Goal: Task Accomplishment & Management: Use online tool/utility

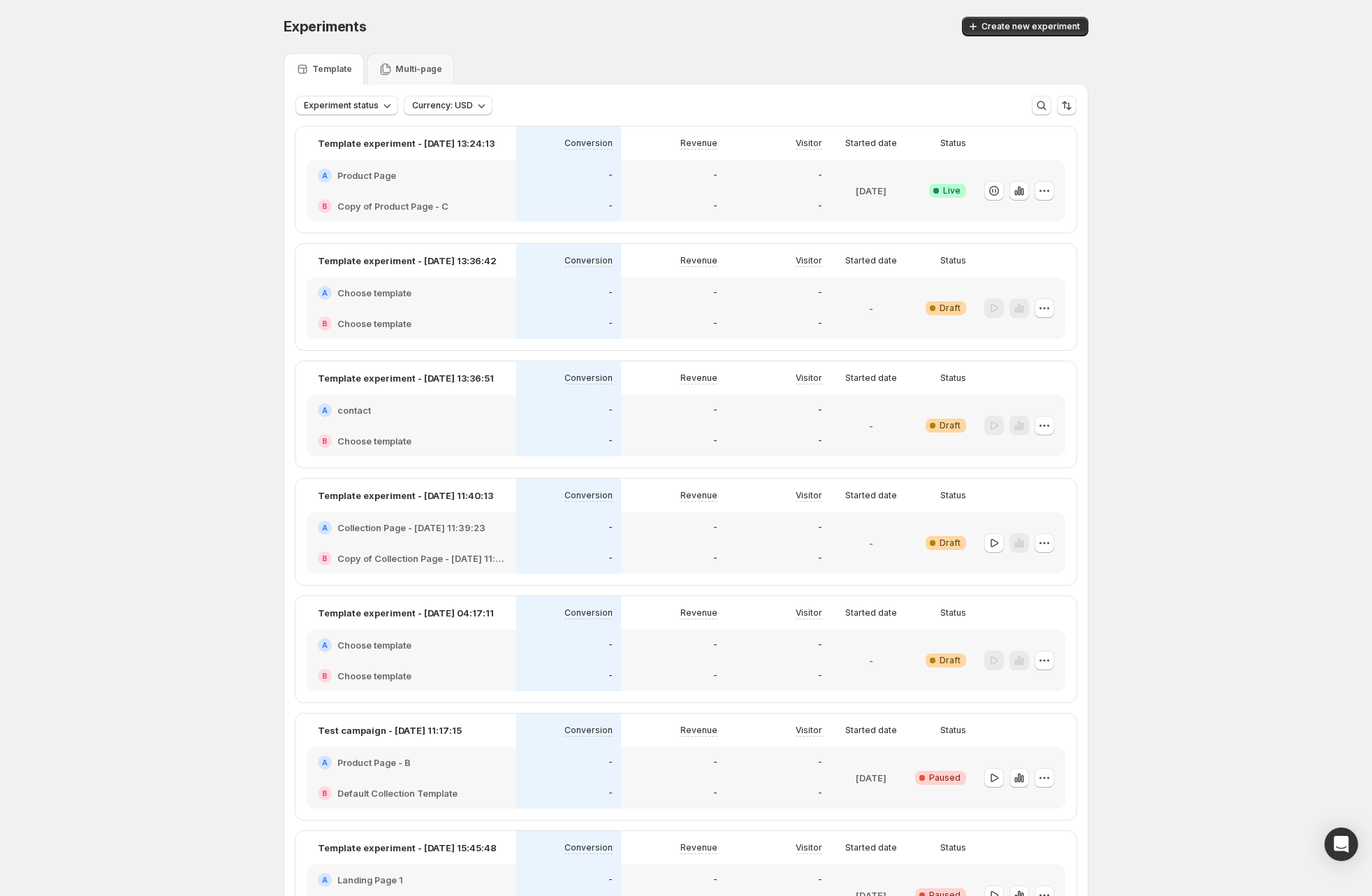
click at [303, 25] on span "Experiments" at bounding box center [325, 27] width 83 height 17
click at [548, 49] on div "Experiments. This page is ready Experiments Create new experiment" at bounding box center [686, 26] width 805 height 53
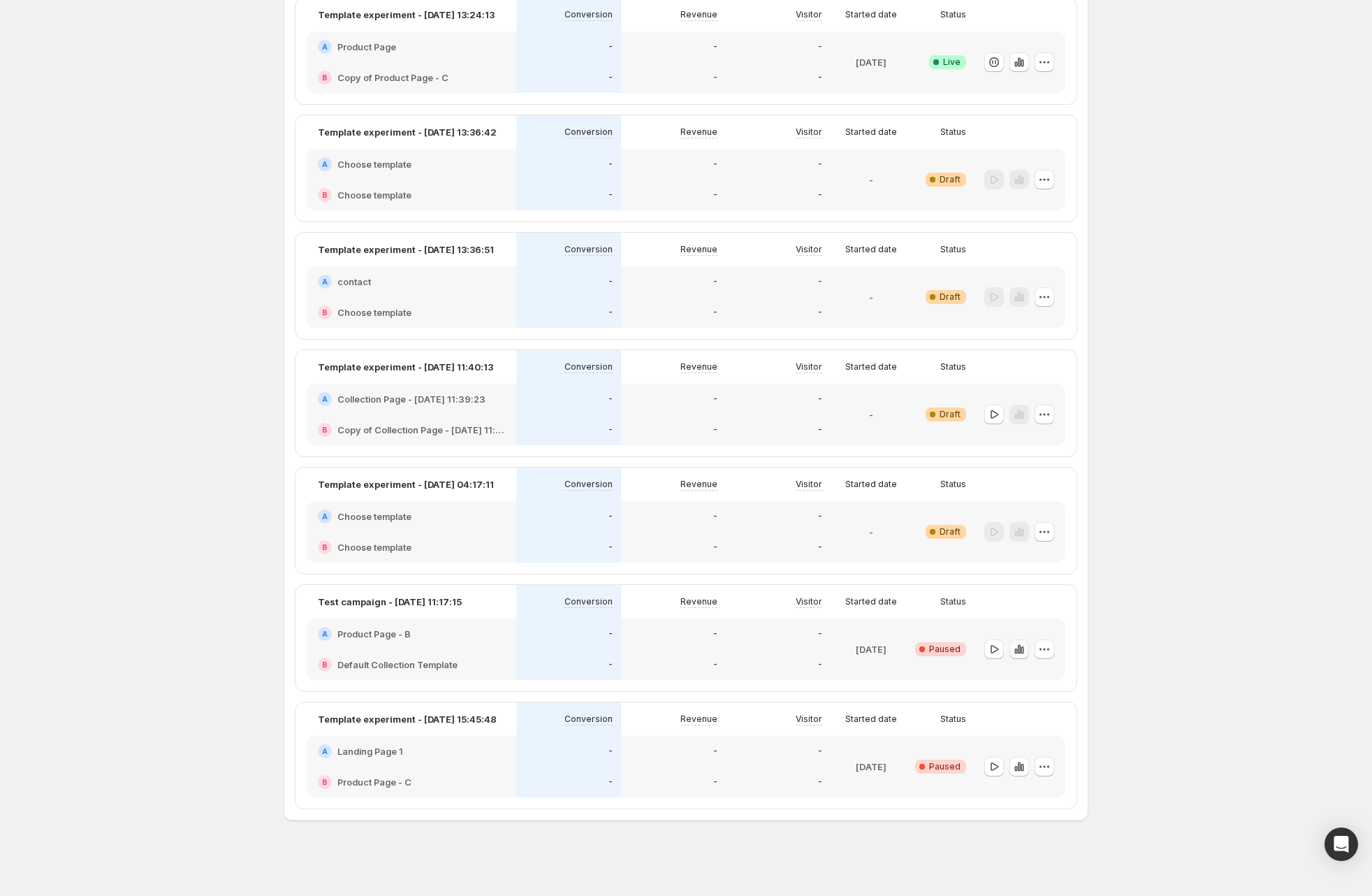
click at [1020, 646] on icon "button" at bounding box center [1019, 650] width 14 height 14
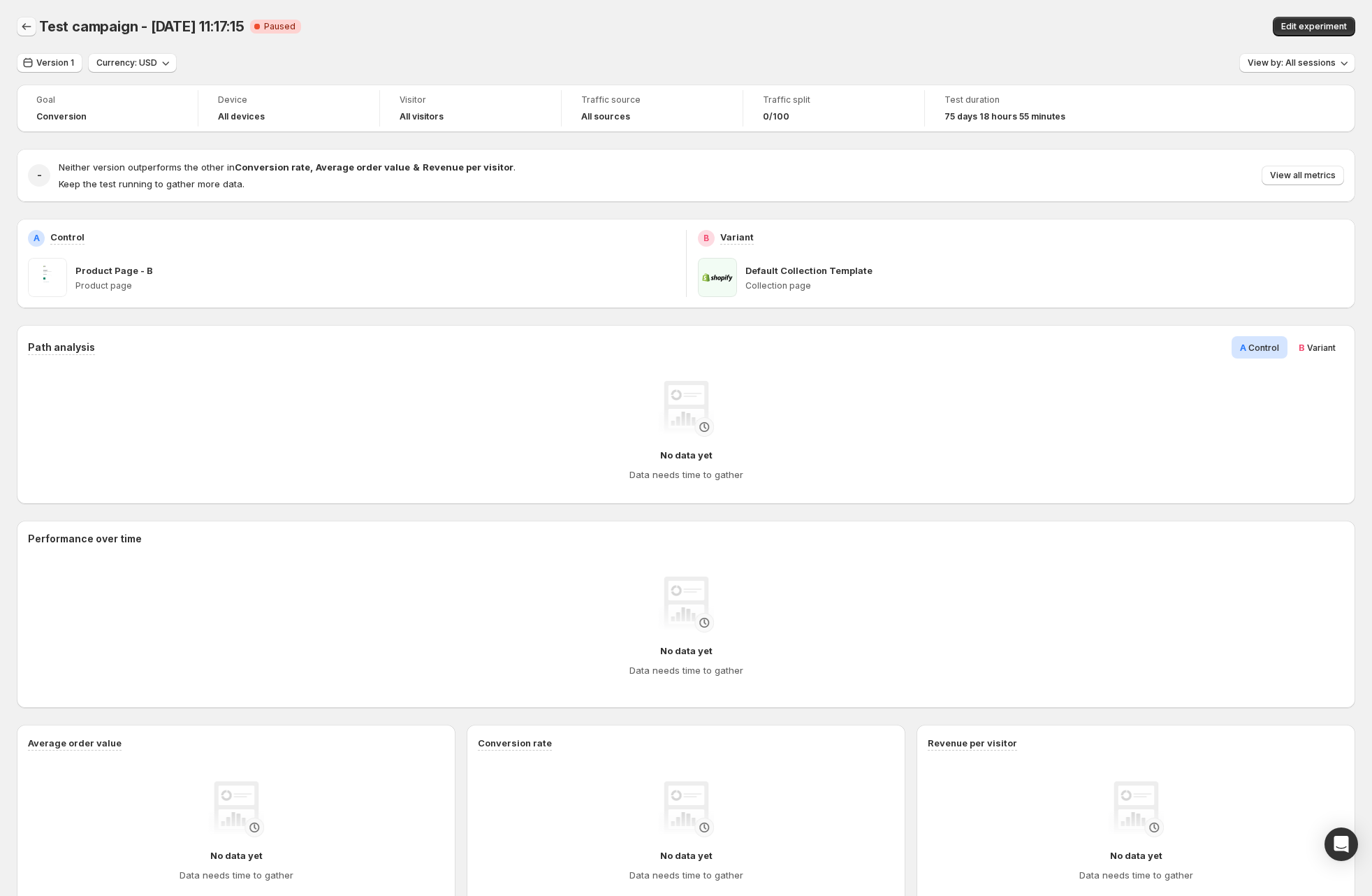
click at [26, 32] on icon "Back" at bounding box center [27, 27] width 14 height 14
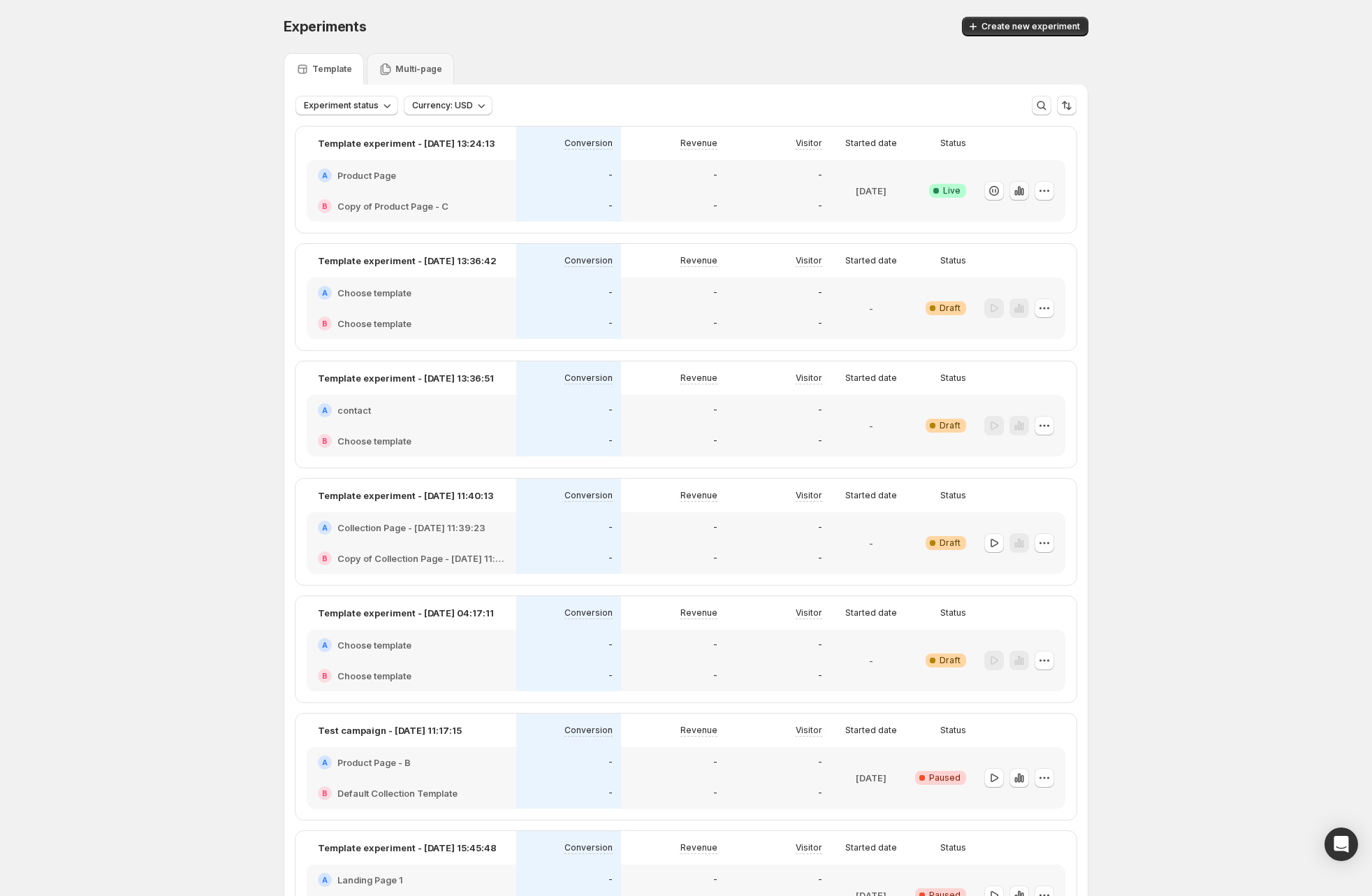
click at [1026, 187] on icon "button" at bounding box center [1019, 191] width 14 height 14
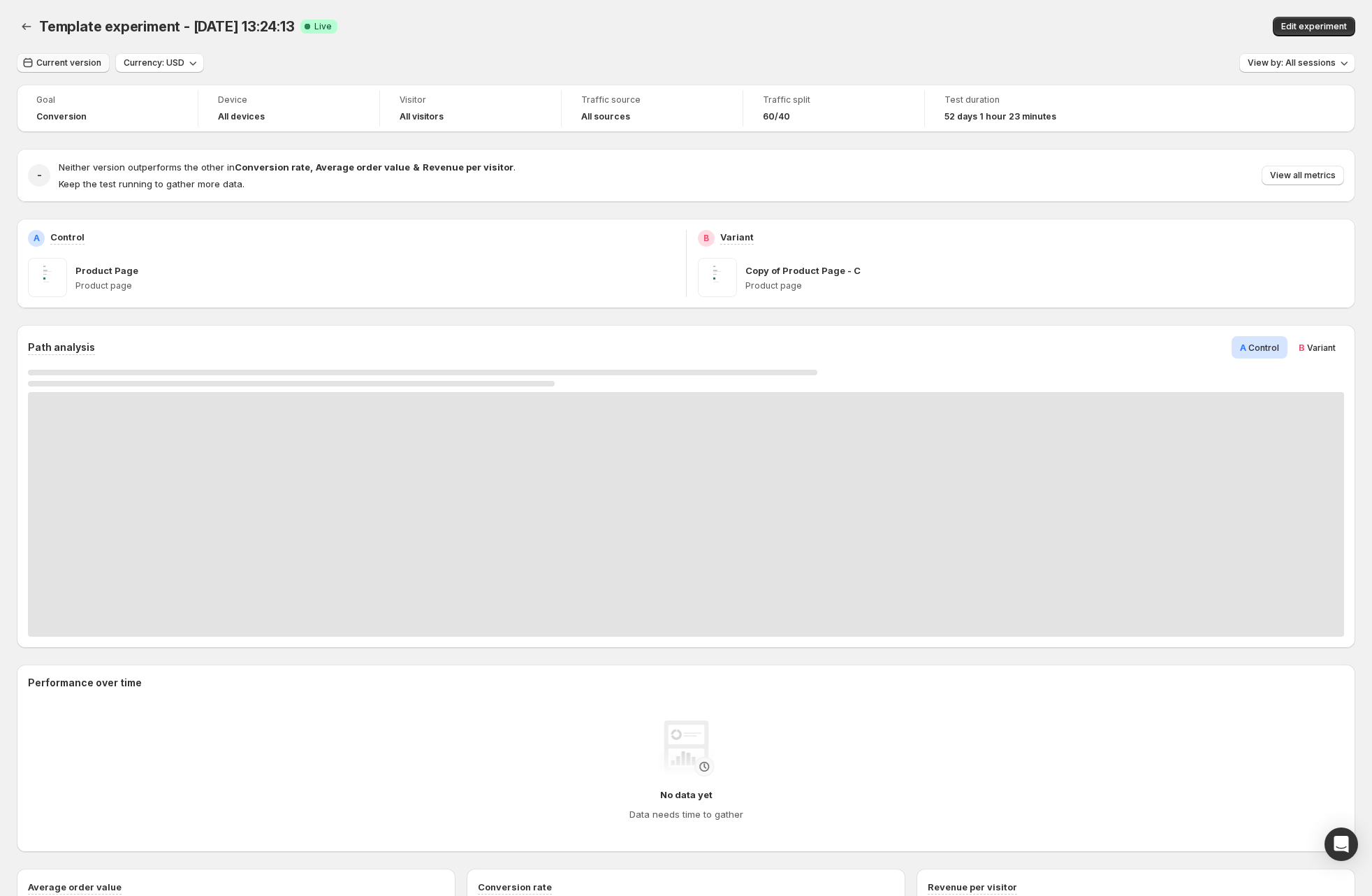
click at [60, 61] on span "Current version" at bounding box center [69, 63] width 65 height 11
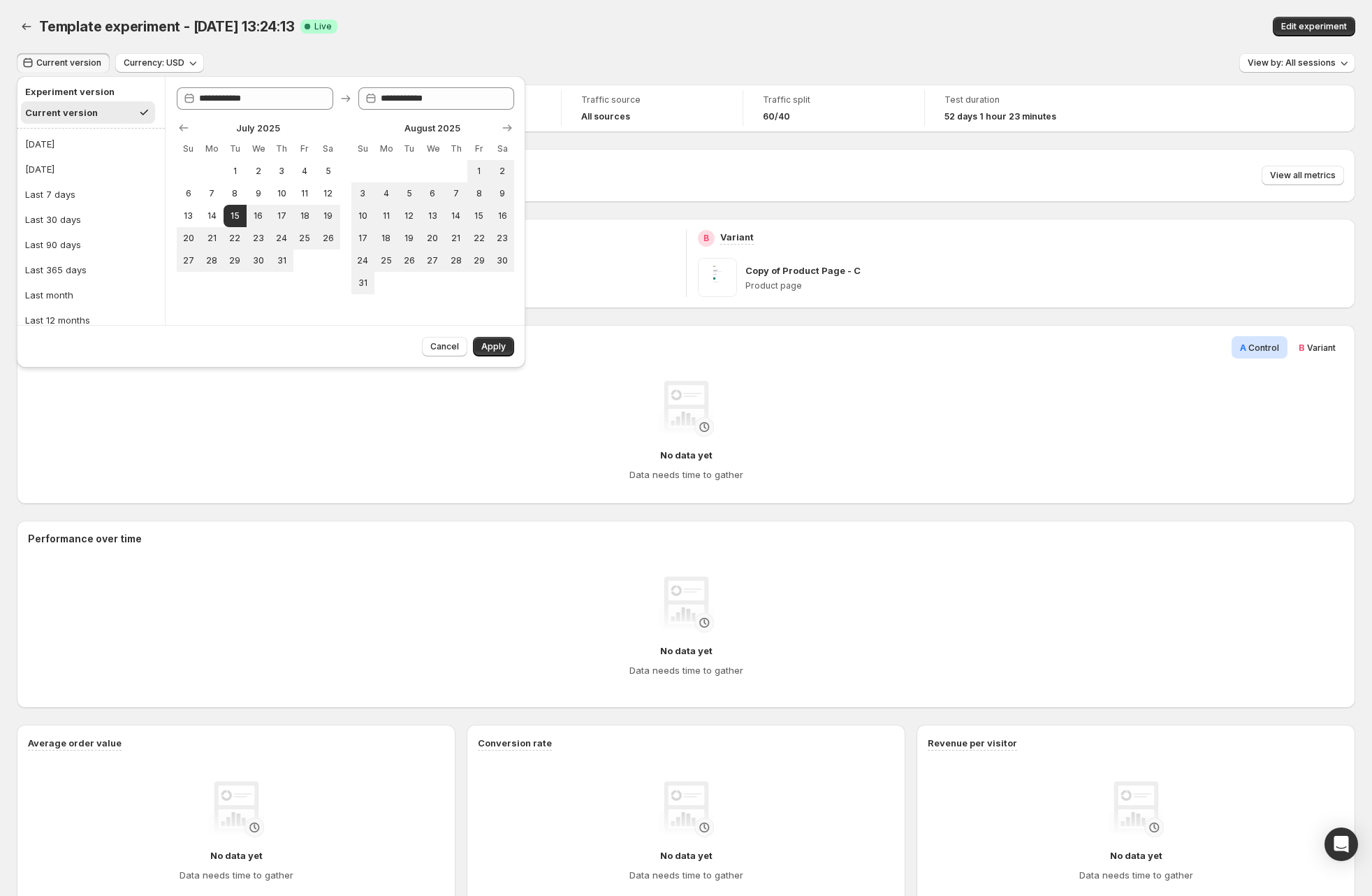
click at [435, 35] on div "Template experiment - Jul 15, 13:24:13 Success Complete Live" at bounding box center [417, 27] width 757 height 20
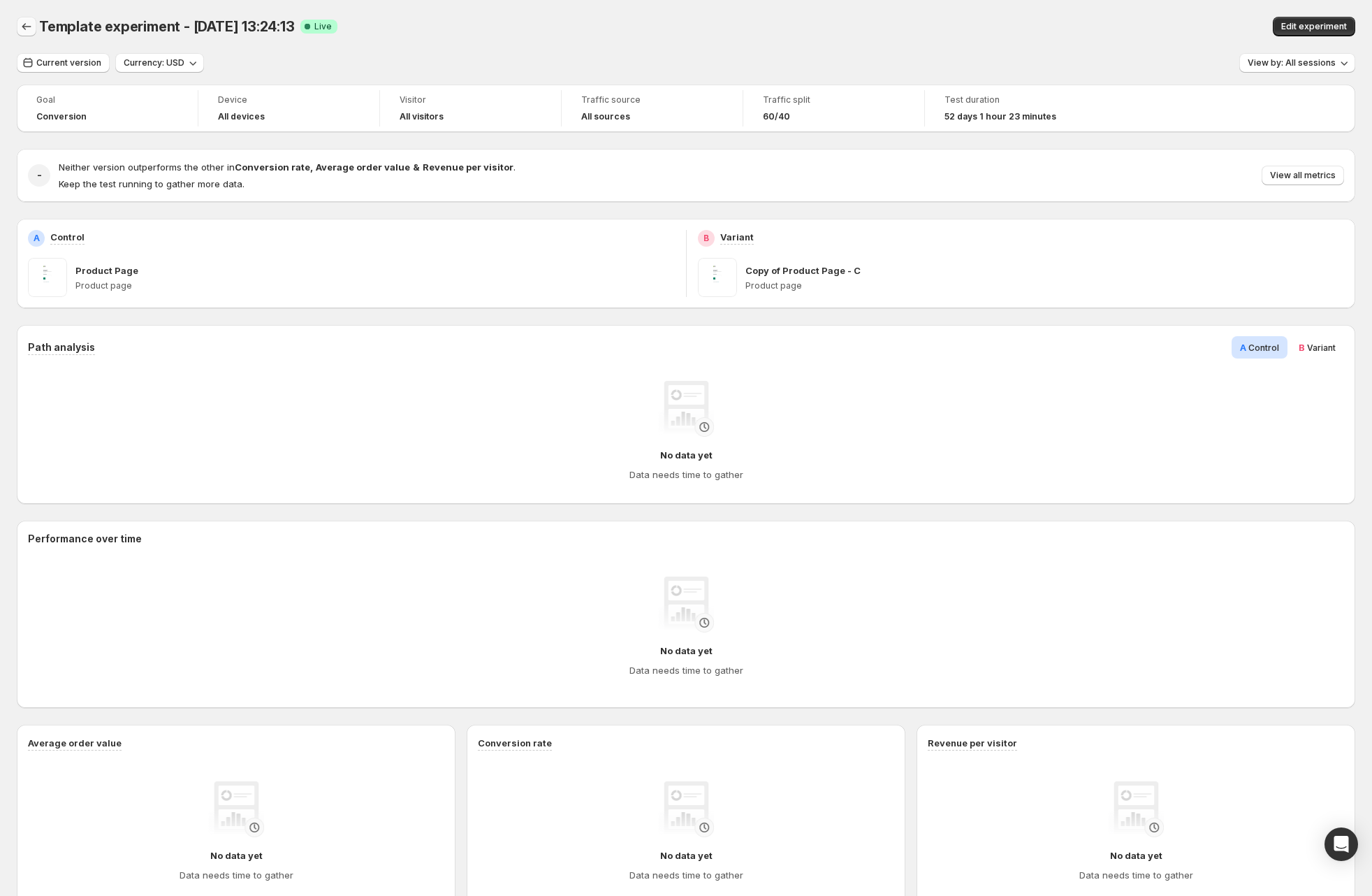
click at [30, 22] on icon "Back" at bounding box center [27, 27] width 14 height 14
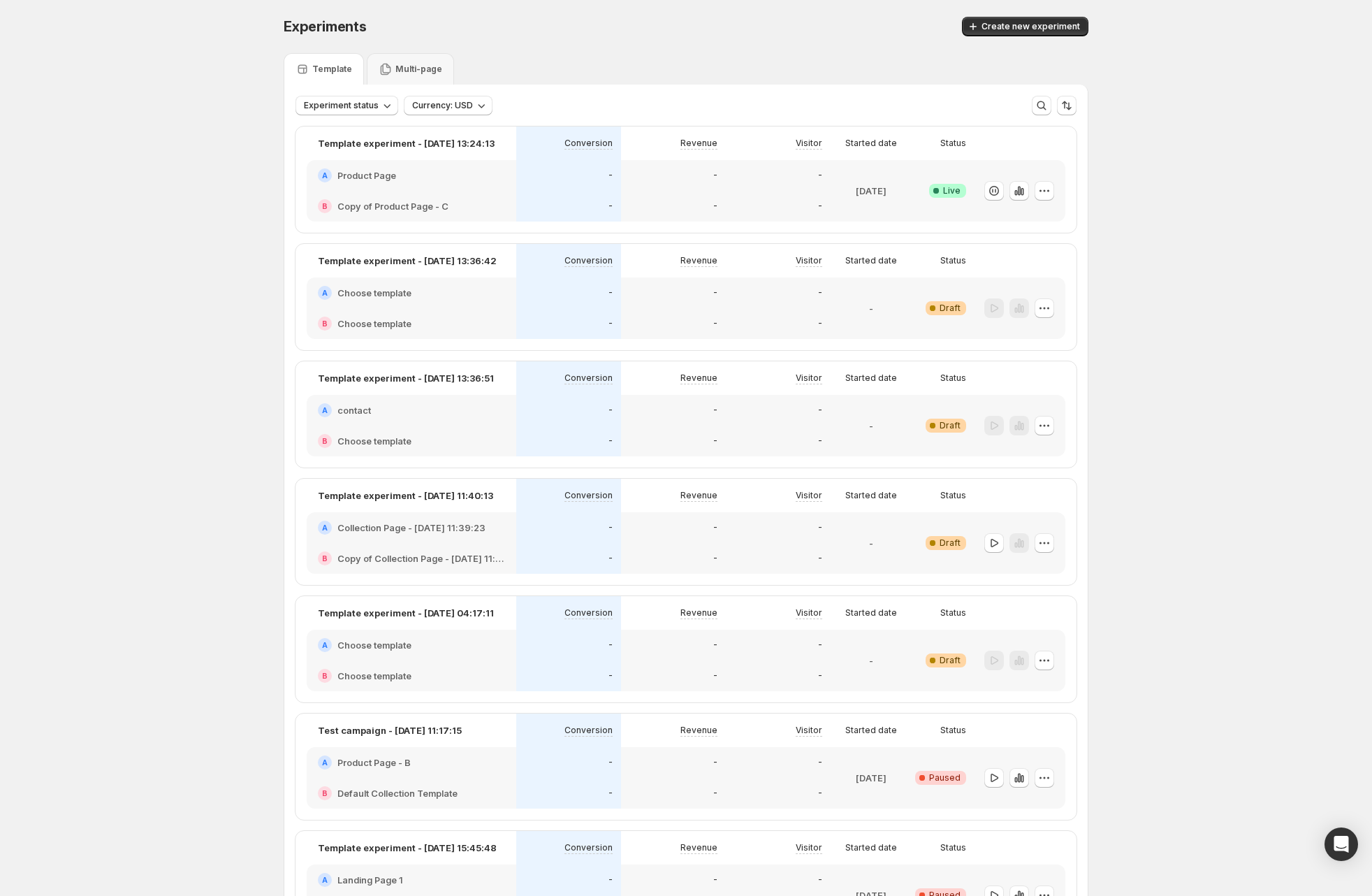
click at [935, 179] on div "Success Complete Live" at bounding box center [943, 190] width 46 height 45
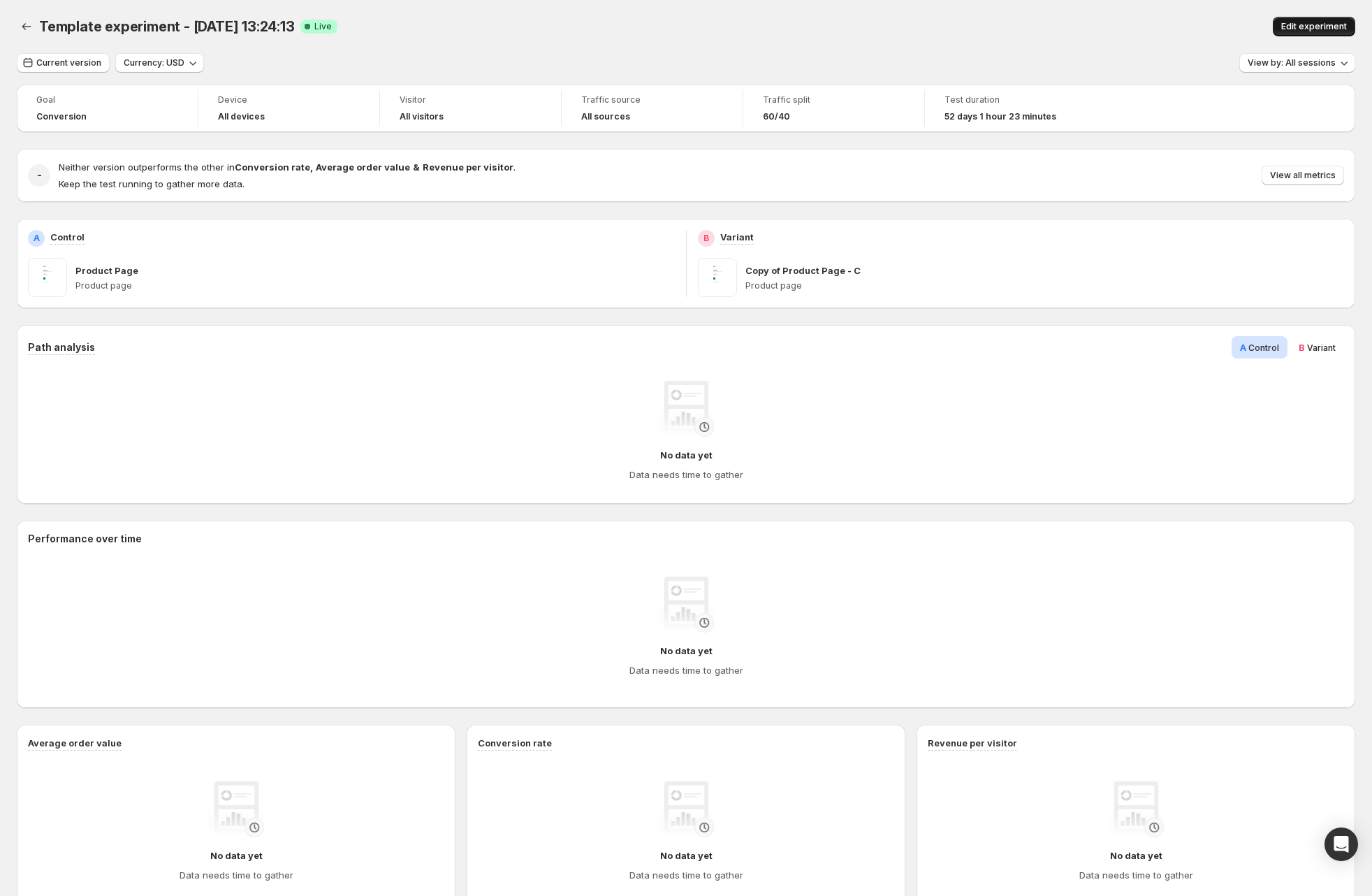
click at [1339, 23] on span "Edit experiment" at bounding box center [1314, 27] width 66 height 11
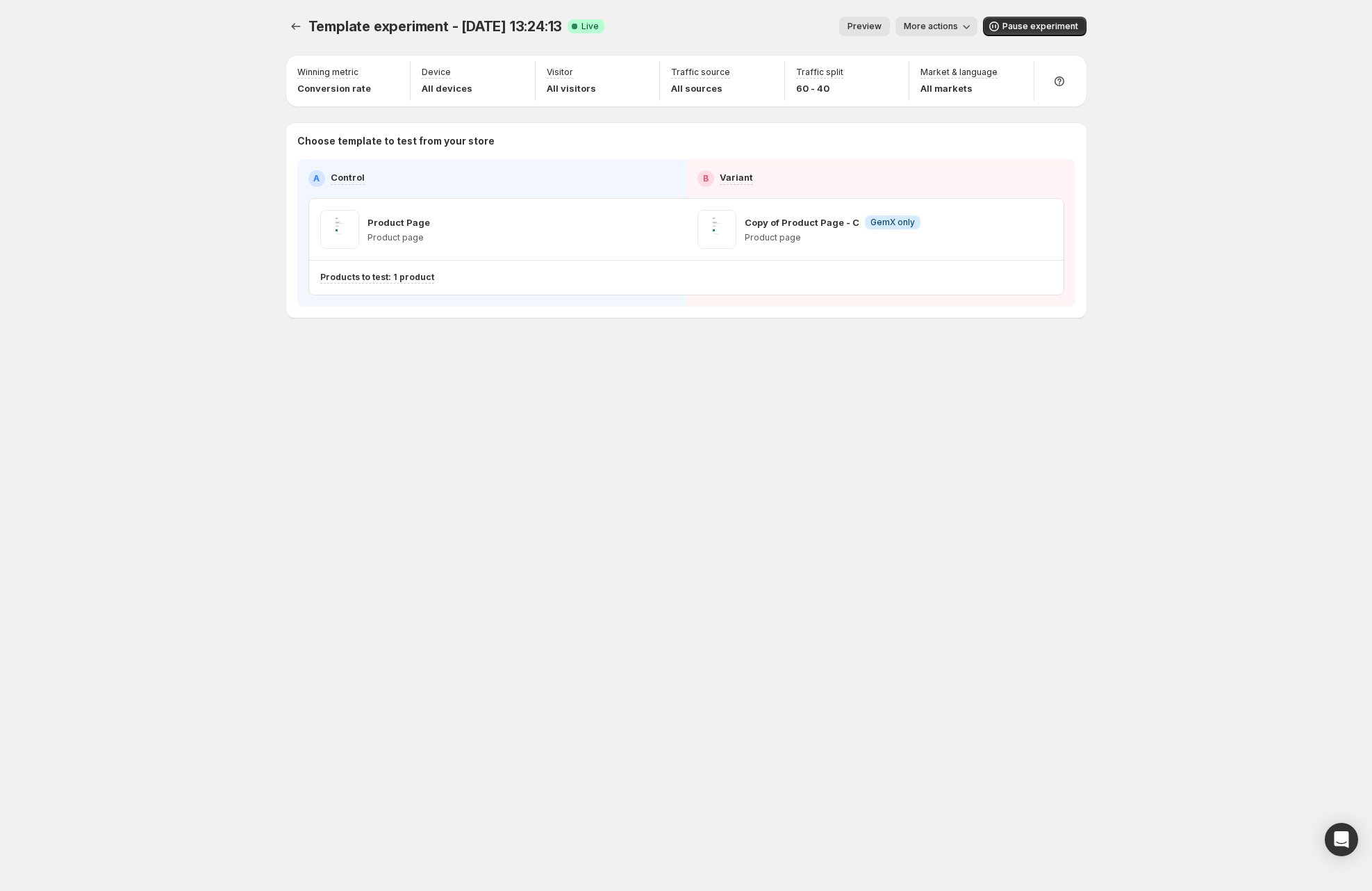
click at [865, 27] on span "Preview" at bounding box center [865, 27] width 34 height 11
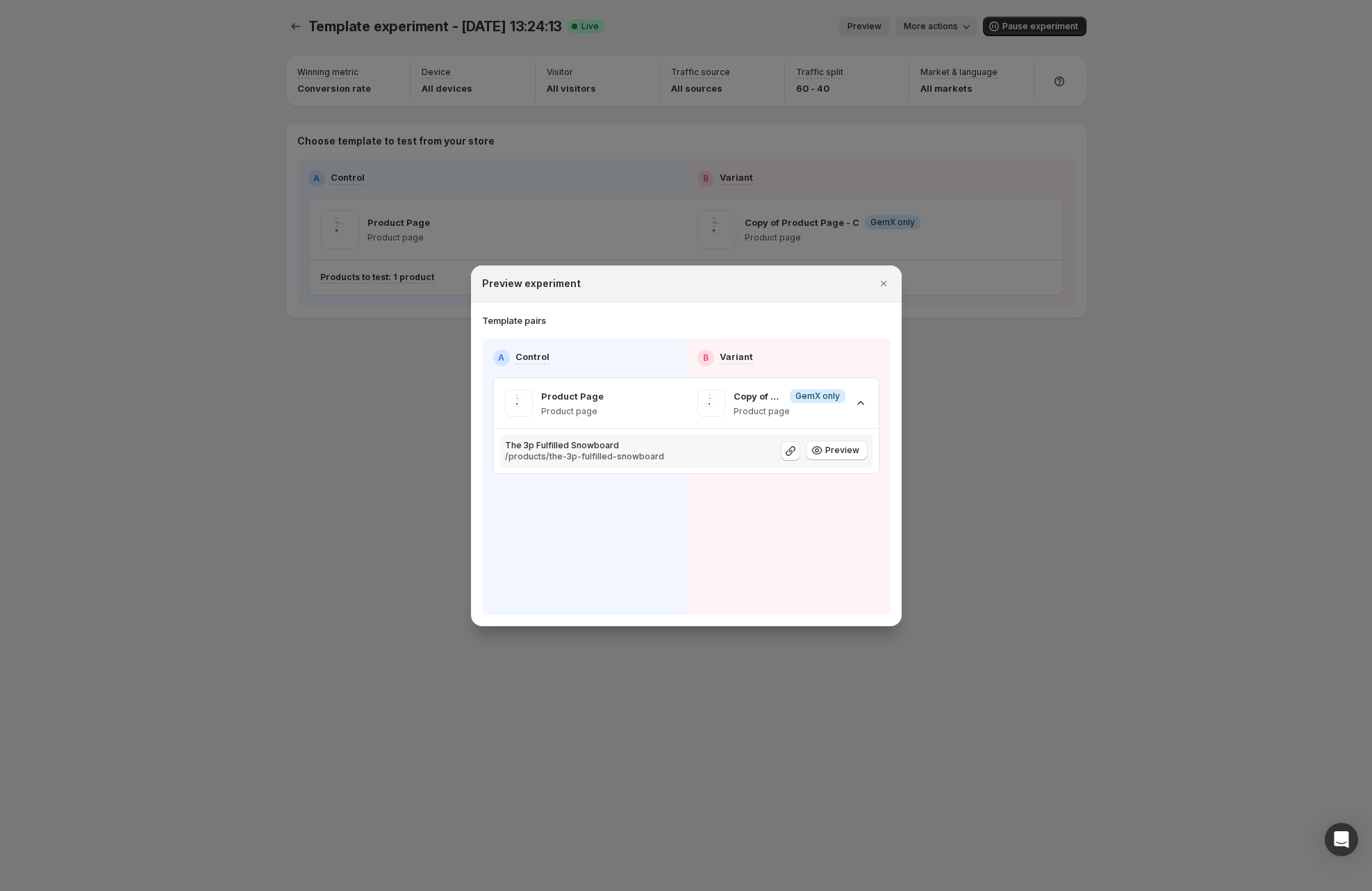
click at [555, 454] on p "/products/the-3p-fulfilled-snowboard" at bounding box center [584, 457] width 159 height 11
click at [847, 400] on div "Copy of Product Page - C Info GemX only Product page" at bounding box center [782, 402] width 170 height 28
click at [859, 402] on icon ":rgc:" at bounding box center [861, 404] width 7 height 4
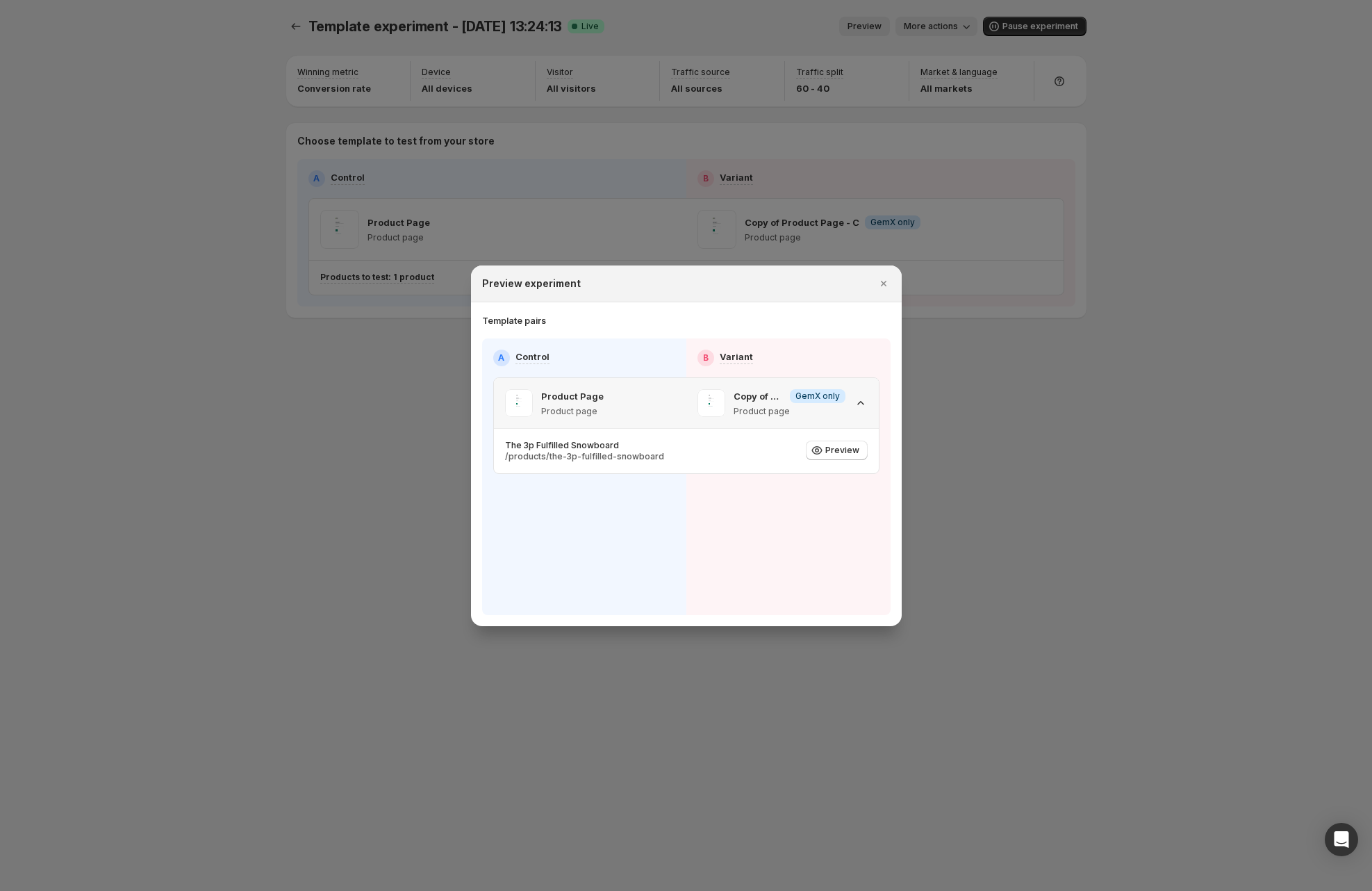
click at [853, 402] on div "Copy of Product Page - C Info GemX only Product page" at bounding box center [782, 402] width 170 height 28
click at [856, 404] on icon ":rgc:" at bounding box center [861, 403] width 14 height 14
click at [949, 371] on div at bounding box center [686, 446] width 1372 height 891
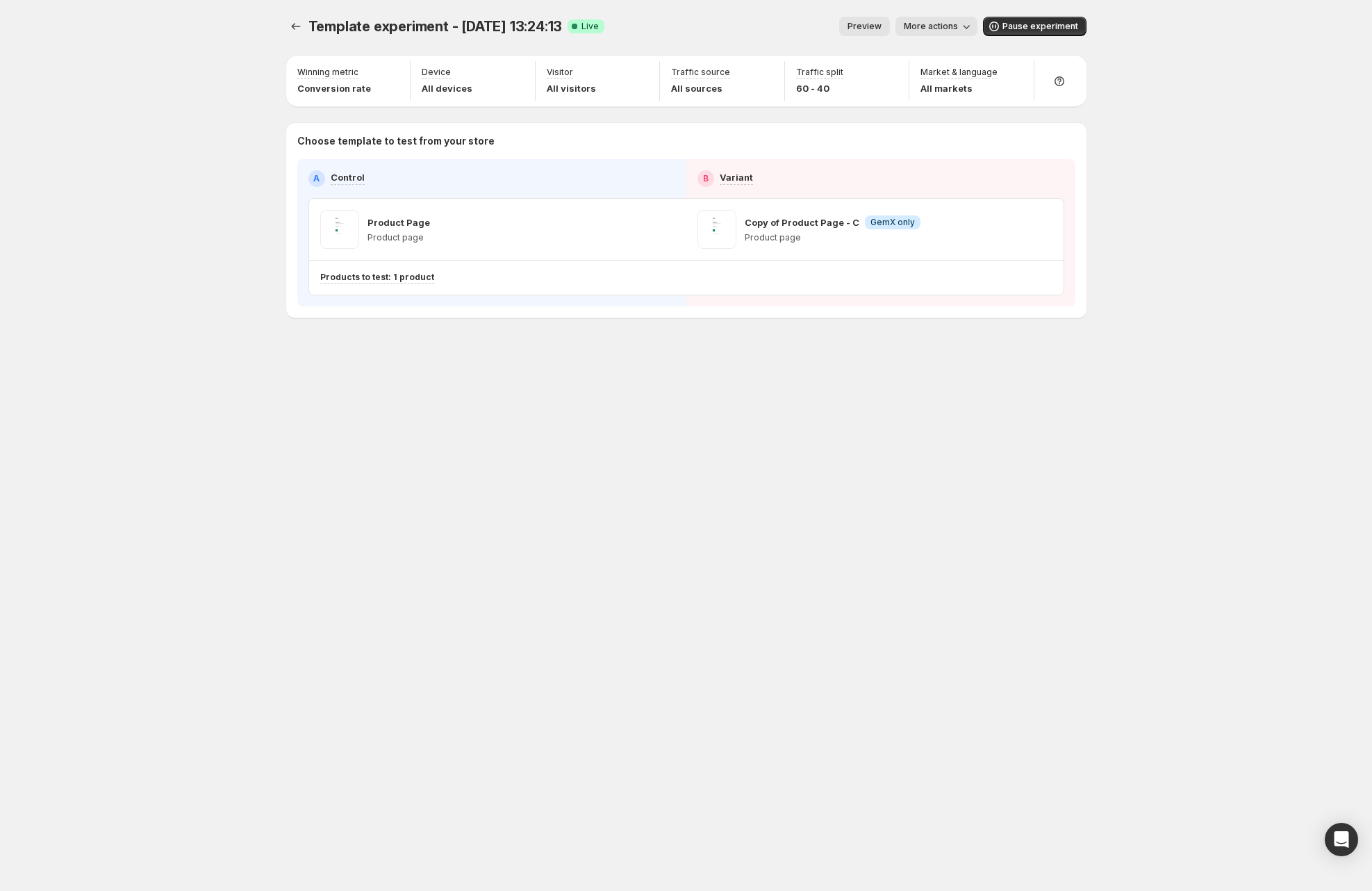
click at [921, 28] on span "More actions" at bounding box center [931, 27] width 54 height 11
click at [944, 100] on span "Copy live page link" at bounding box center [968, 103] width 83 height 11
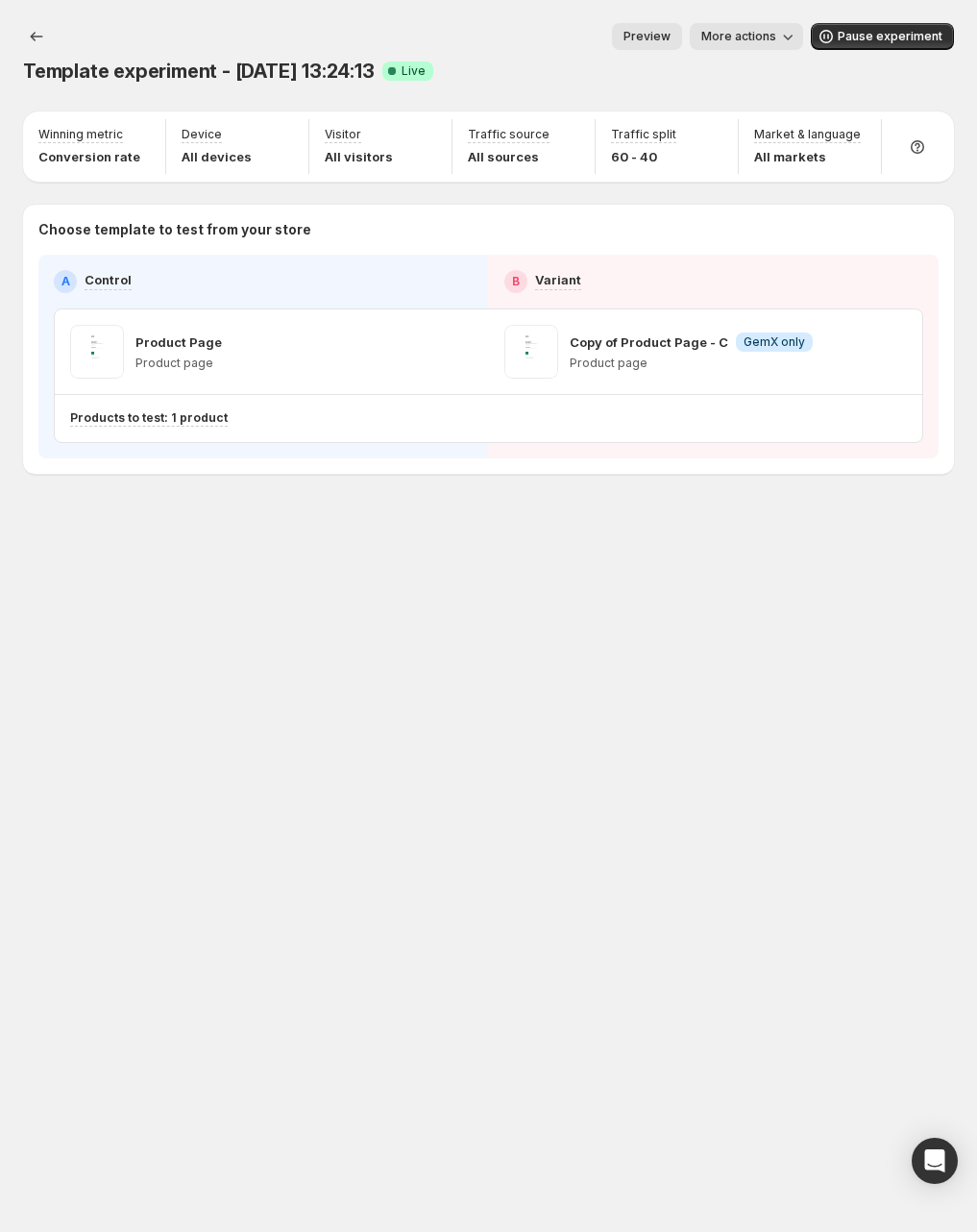
click at [645, 37] on span "Preview" at bounding box center [647, 37] width 47 height 16
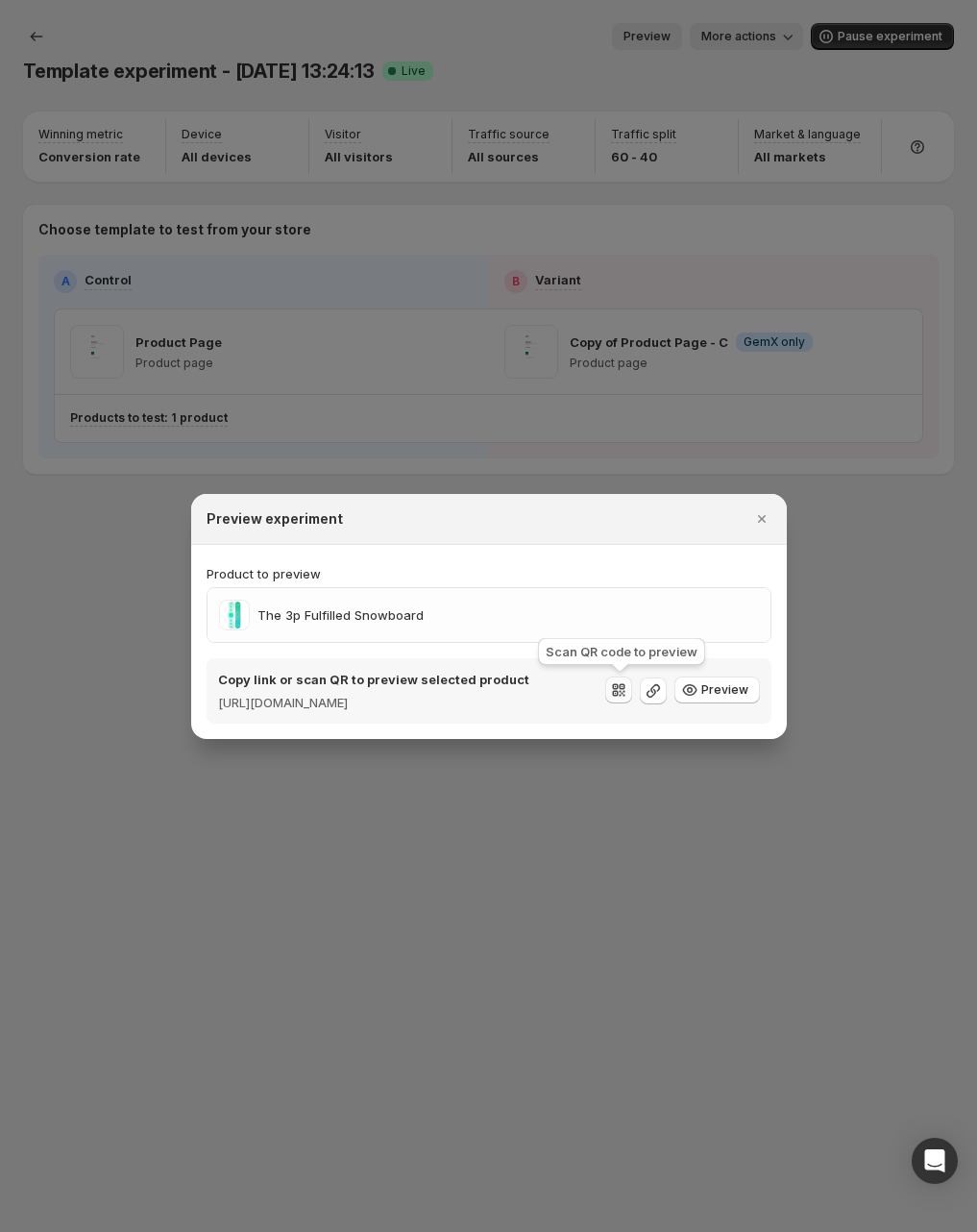
click at [627, 694] on icon ":r16:" at bounding box center [619, 690] width 20 height 20
click at [620, 685] on icon ":r16:" at bounding box center [619, 690] width 20 height 20
click at [621, 691] on icon ":r16:" at bounding box center [620, 692] width 2 height 2
click at [561, 658] on div "Copy link or scan QR to preview selected product https://ducky-gemx-4.myshopify…" at bounding box center [489, 690] width 565 height 65
click at [625, 689] on icon ":r16:" at bounding box center [619, 690] width 20 height 20
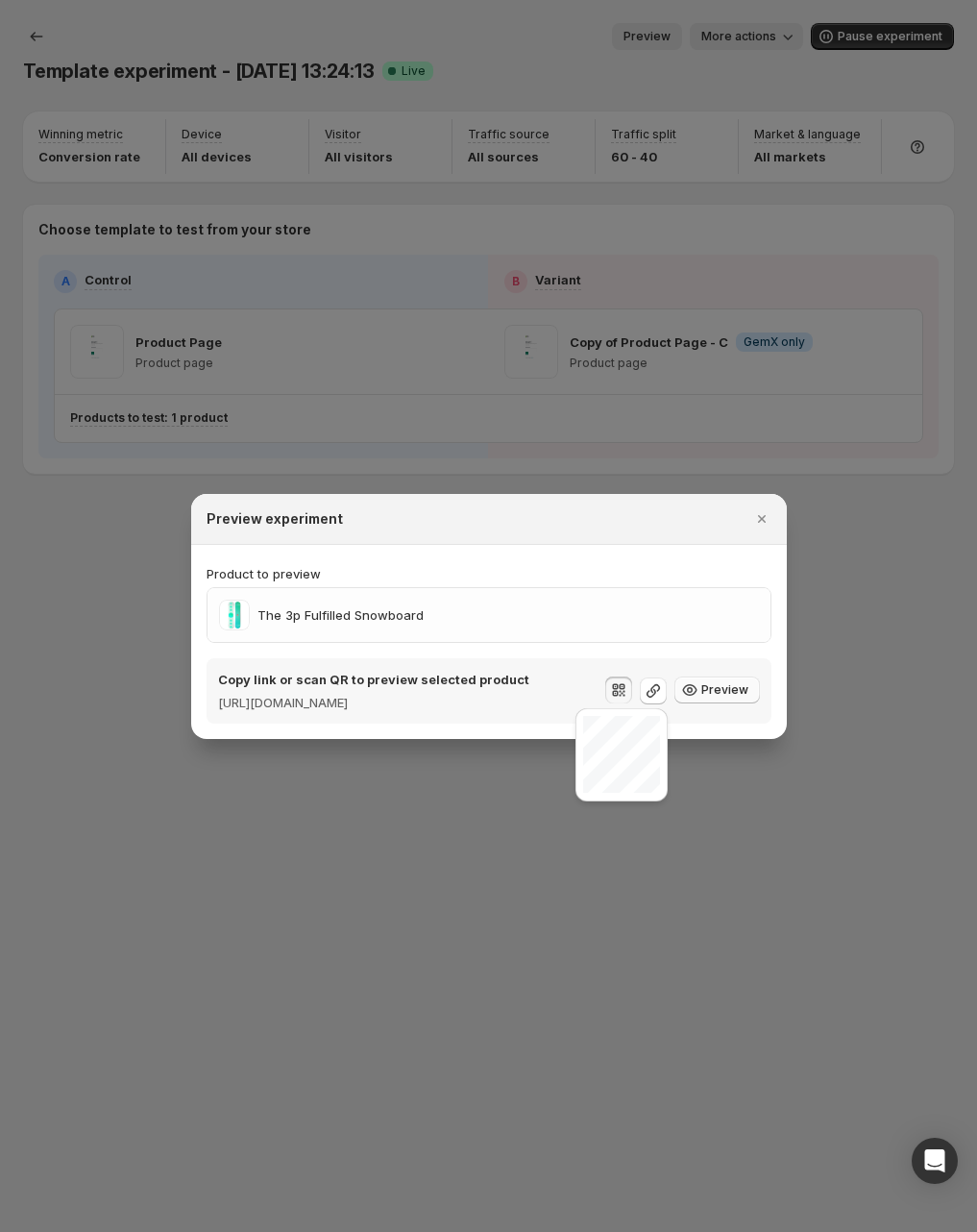
click at [716, 692] on span "Preview" at bounding box center [725, 690] width 47 height 16
click at [716, 688] on span "Preview" at bounding box center [725, 690] width 47 height 16
click at [625, 697] on icon ":r16:" at bounding box center [619, 690] width 20 height 20
click at [663, 692] on icon ":r16:" at bounding box center [653, 691] width 20 height 20
click at [661, 691] on icon ":r16:" at bounding box center [653, 691] width 20 height 20
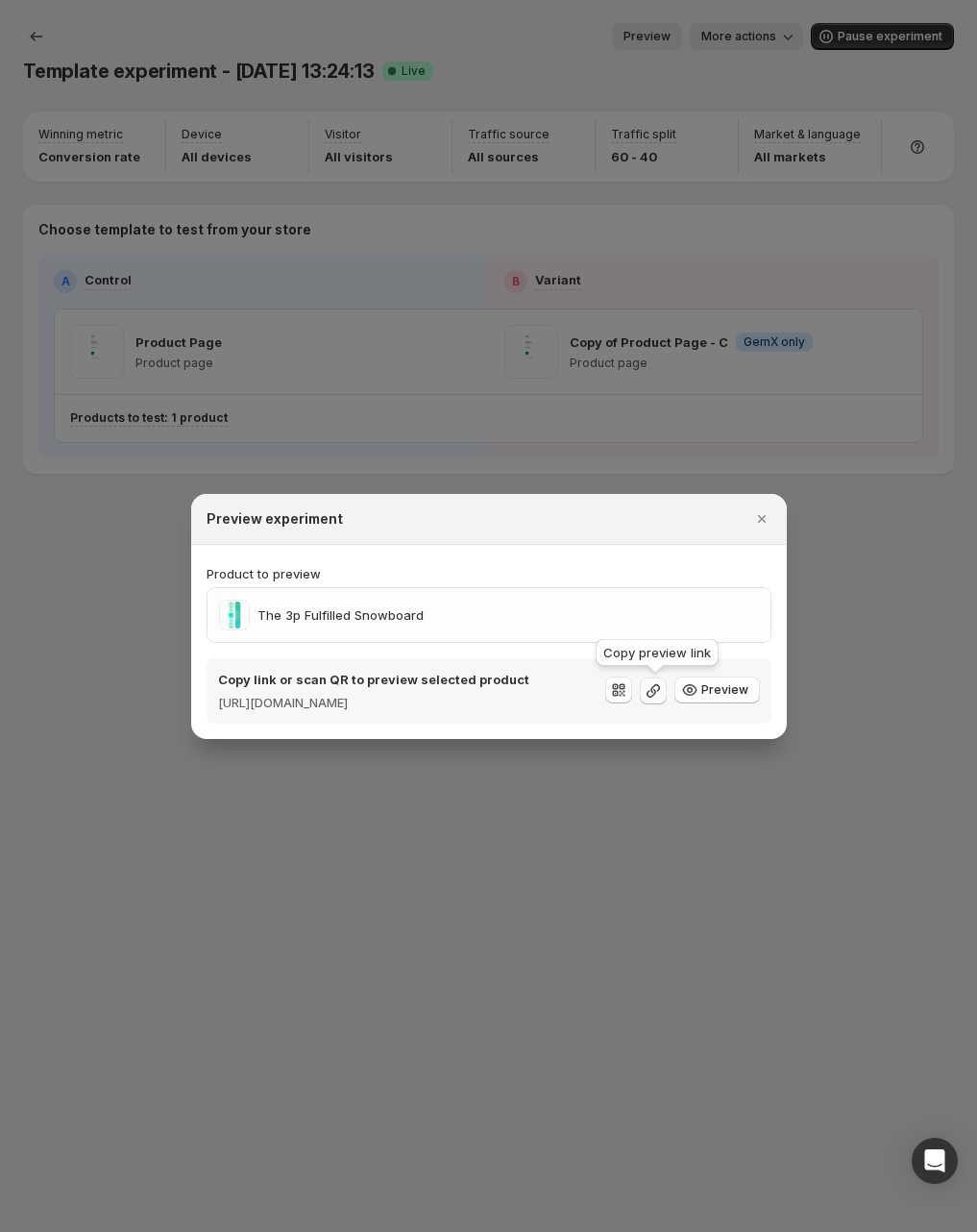
click at [661, 691] on icon ":r16:" at bounding box center [653, 691] width 20 height 20
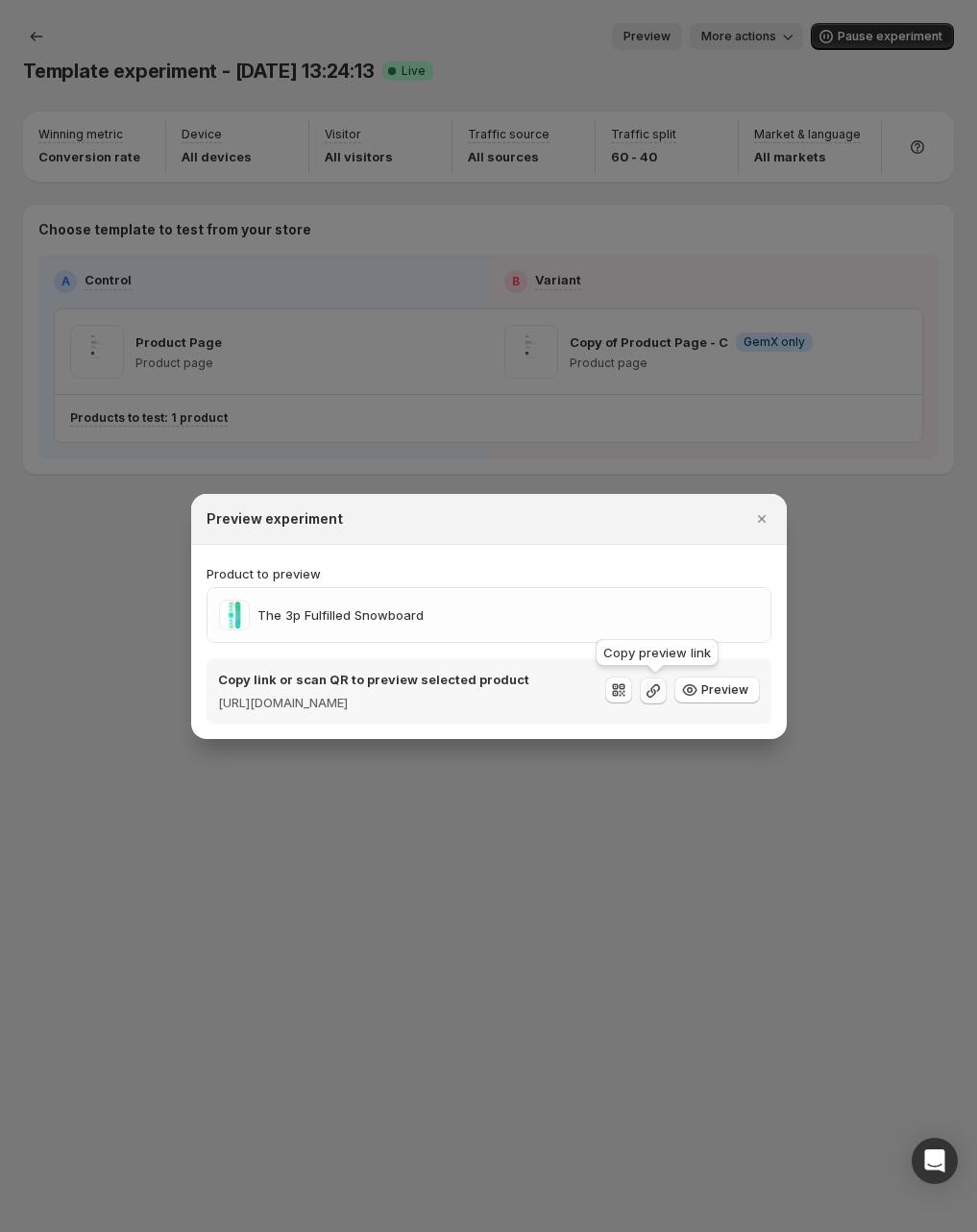
click at [661, 691] on icon ":r16:" at bounding box center [653, 691] width 20 height 20
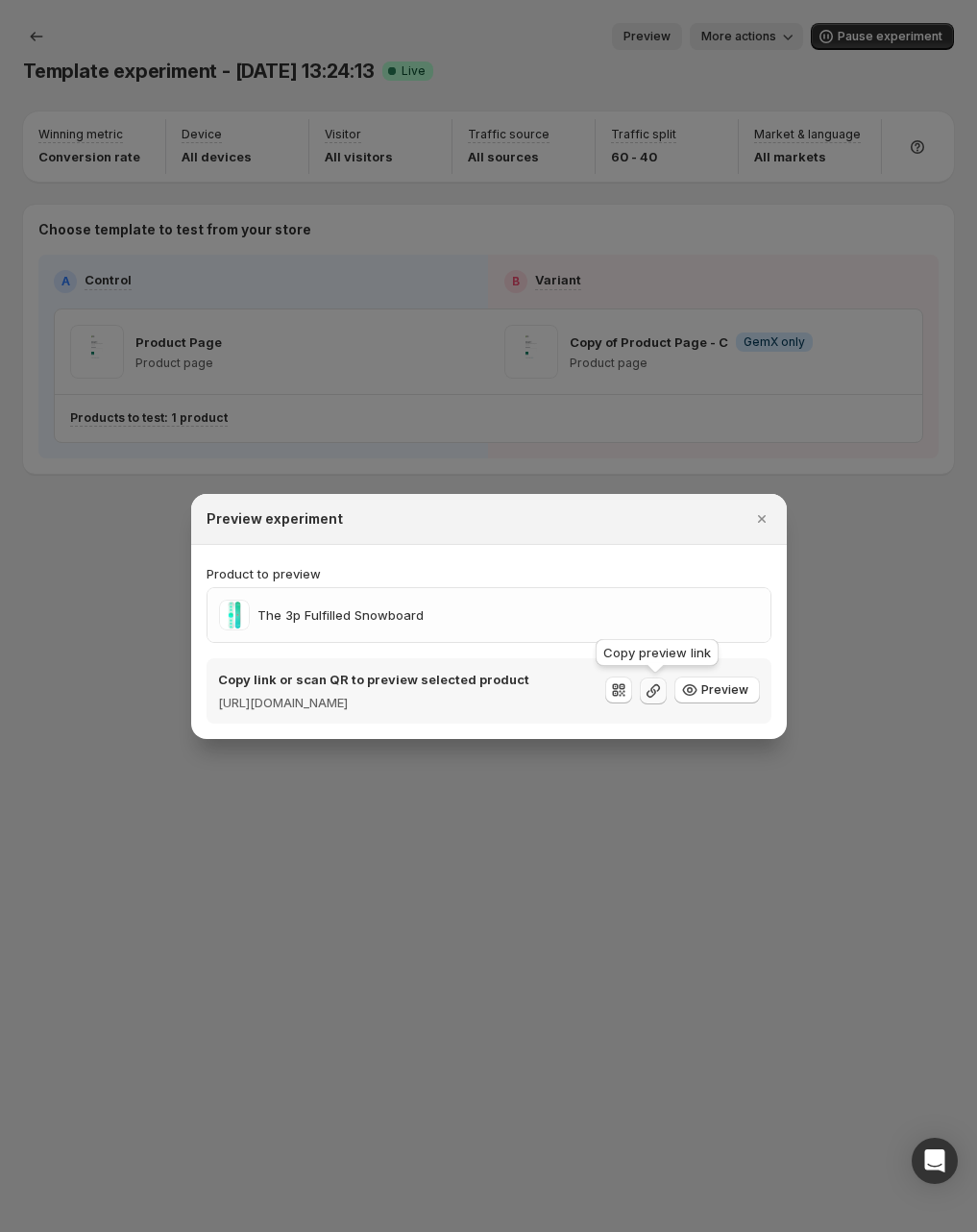
click at [661, 691] on icon ":r16:" at bounding box center [653, 691] width 20 height 20
click at [614, 688] on icon ":r16:" at bounding box center [619, 690] width 20 height 20
click at [616, 685] on icon ":r16:" at bounding box center [619, 690] width 20 height 20
click at [388, 678] on p "Copy link or scan QR to preview selected product" at bounding box center [373, 679] width 311 height 20
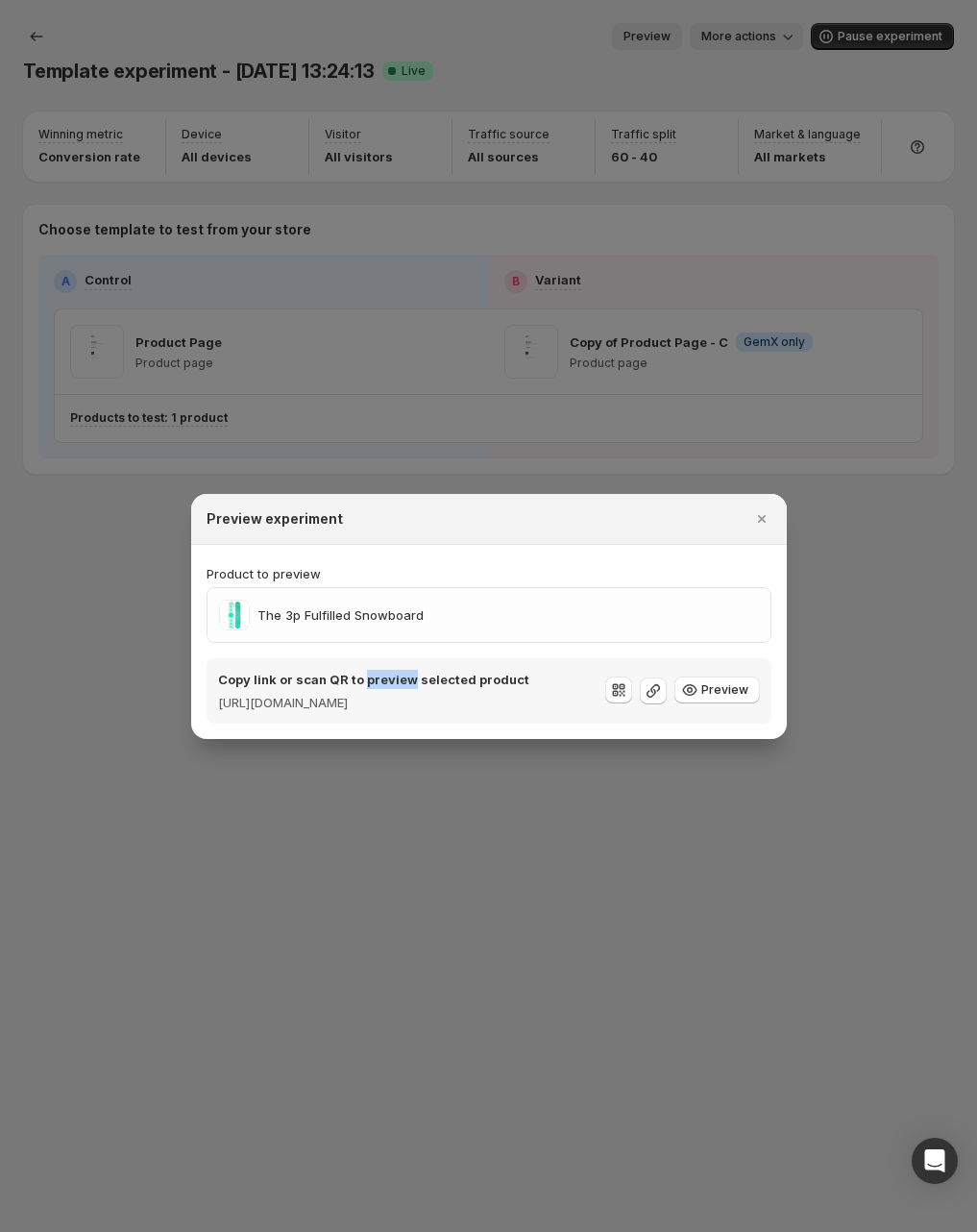
click at [388, 678] on p "Copy link or scan QR to preview selected product" at bounding box center [373, 679] width 311 height 20
click at [376, 678] on div at bounding box center [376, 678] width 0 height 0
click at [679, 599] on div "The 3p Fulfilled Snowboard" at bounding box center [488, 614] width 540 height 30
click at [676, 55] on div at bounding box center [488, 616] width 977 height 1232
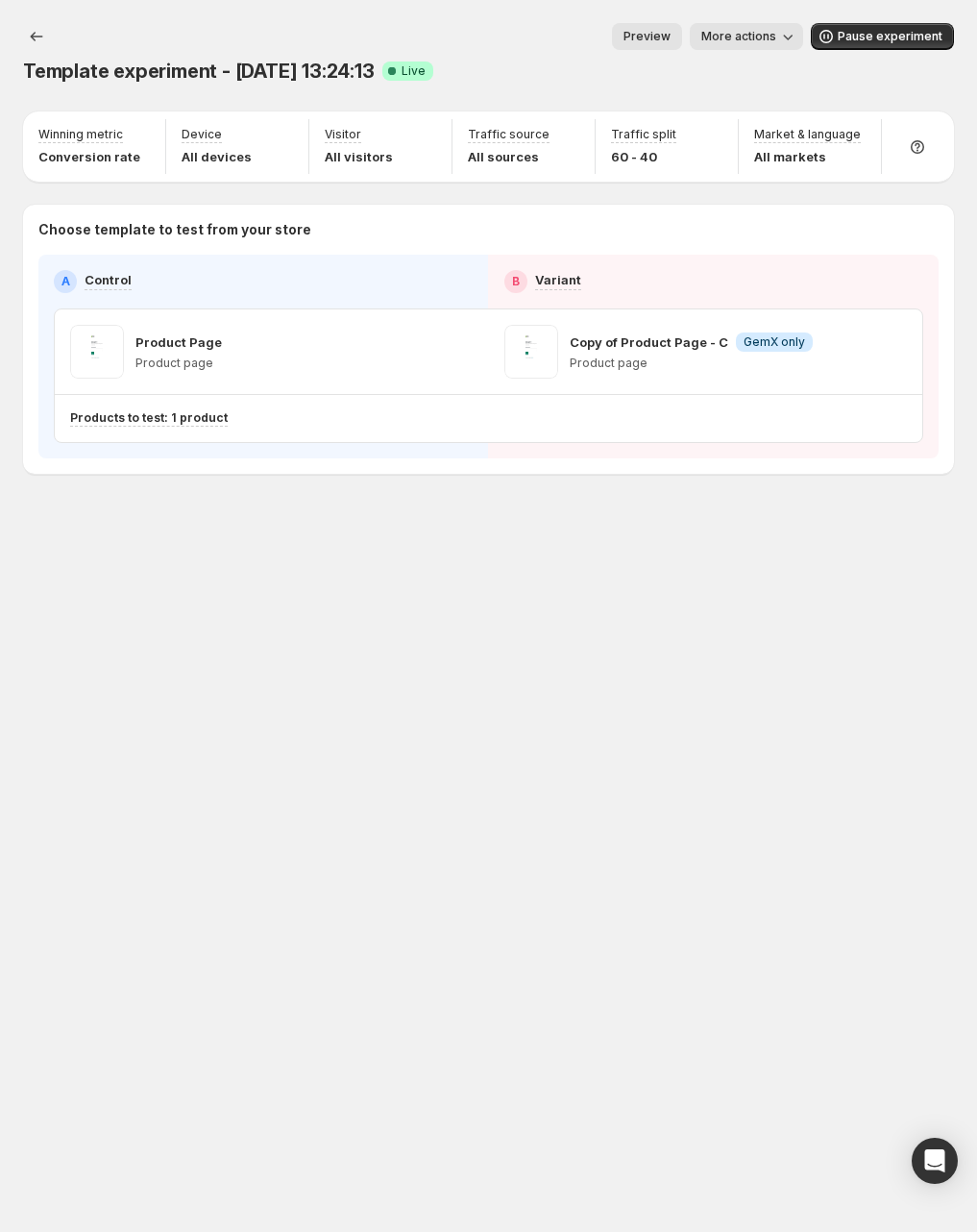
click at [671, 43] on span "Preview" at bounding box center [647, 37] width 47 height 16
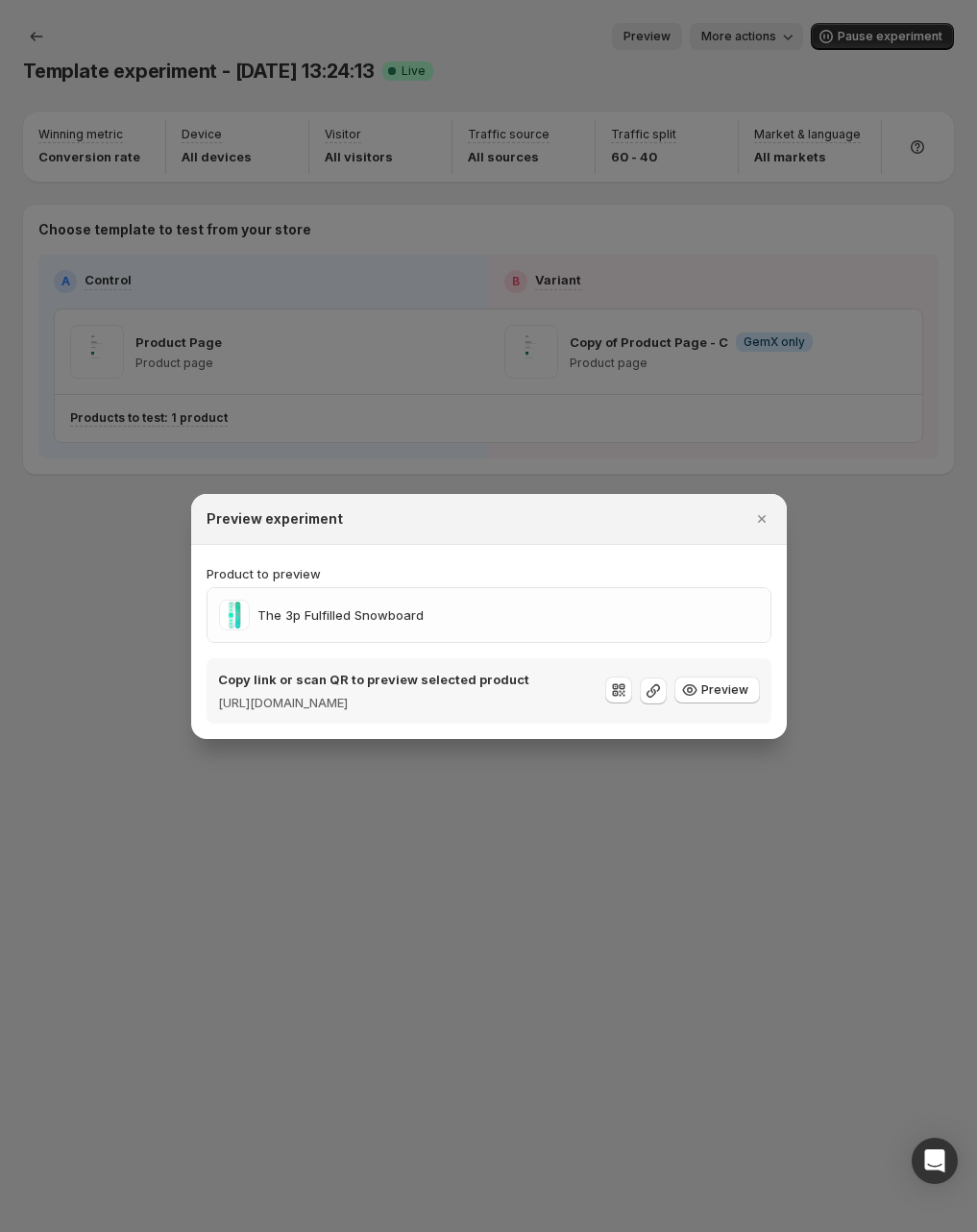
click at [733, 40] on div at bounding box center [488, 616] width 977 height 1232
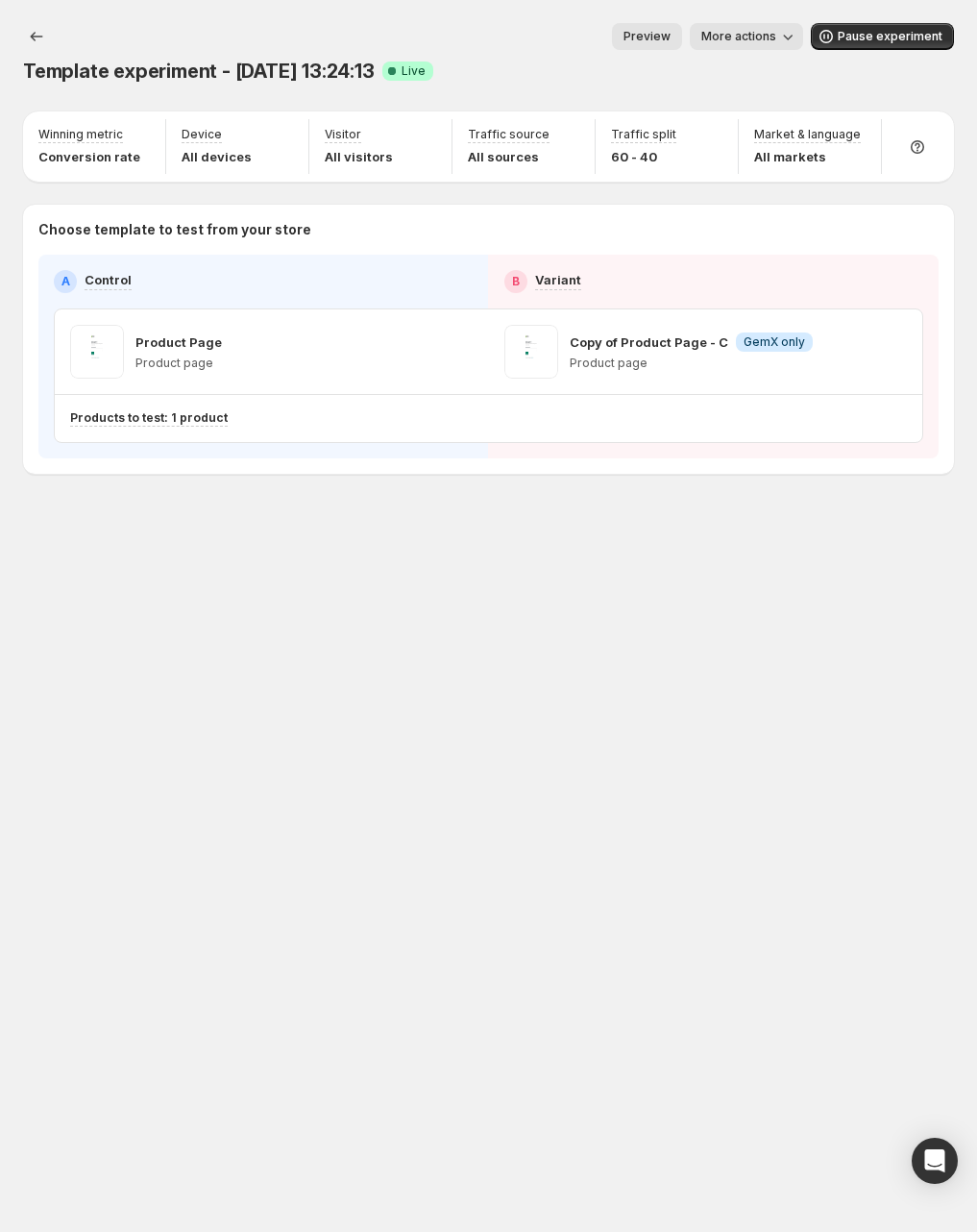
click at [733, 39] on span "More actions" at bounding box center [739, 37] width 75 height 16
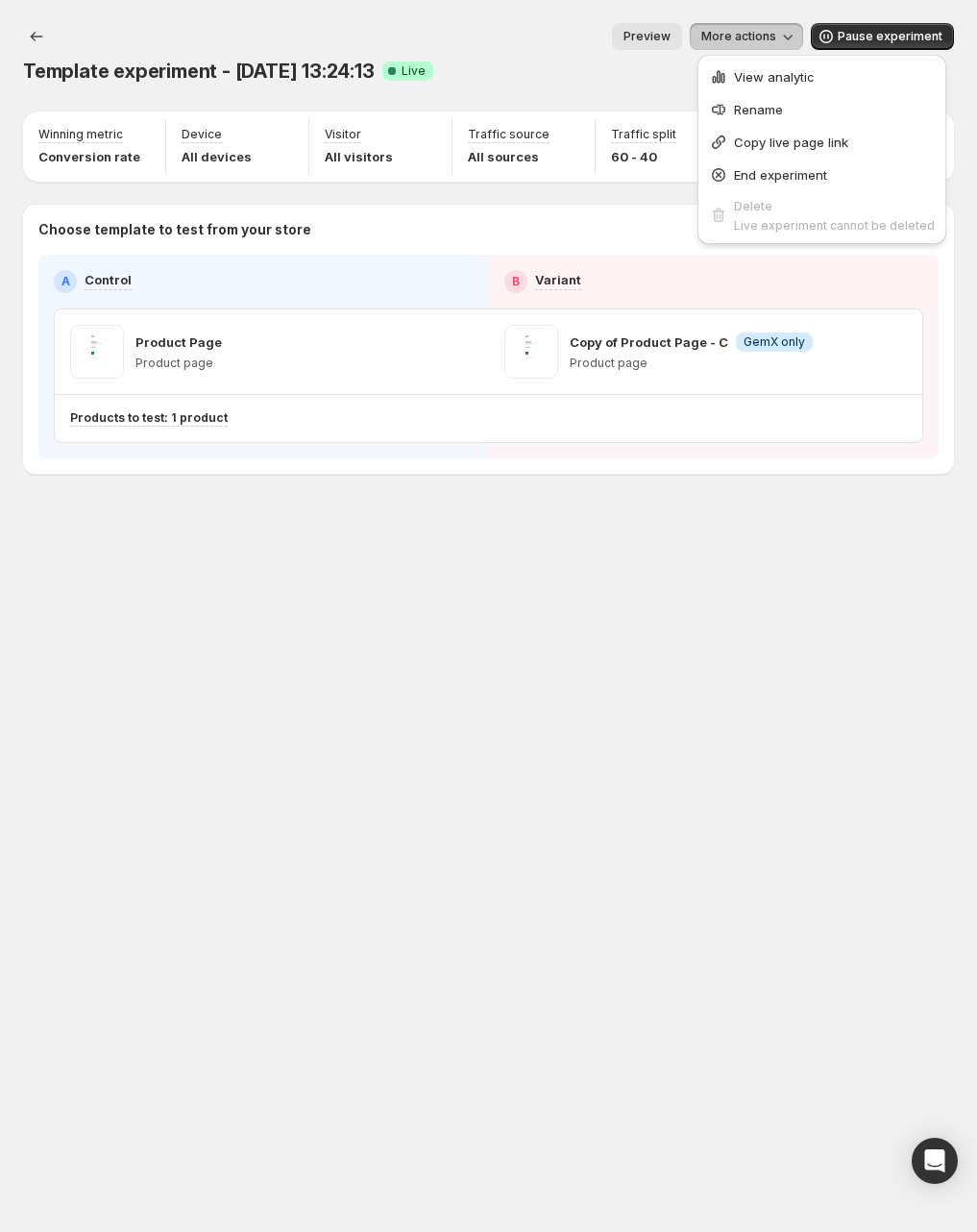
click at [540, 52] on div "Template experiment - Jul 15, 13:24:13 Success Complete Live Preview More actio…" at bounding box center [489, 54] width 931 height 62
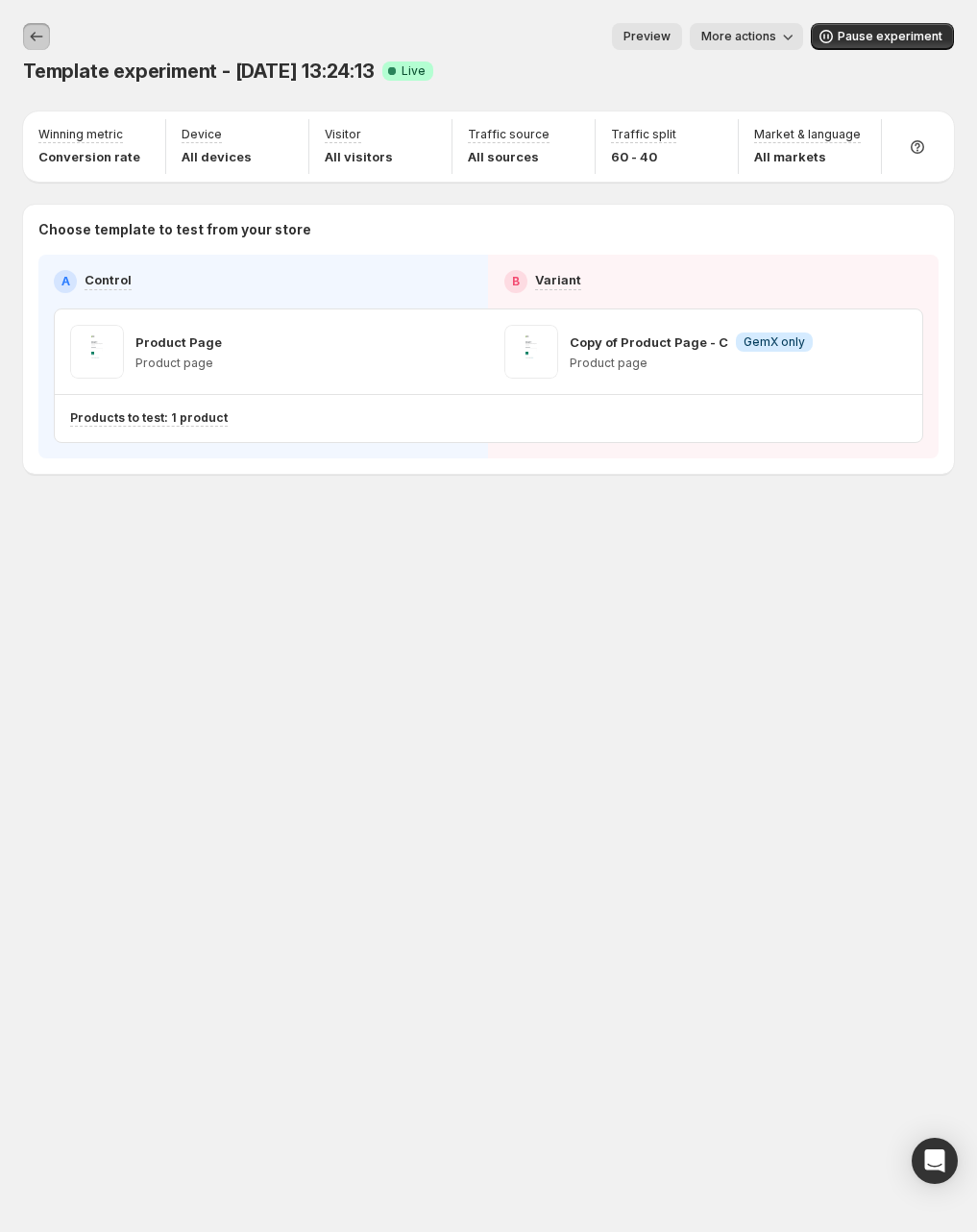
click at [23, 28] on button "Experiments" at bounding box center [37, 37] width 27 height 27
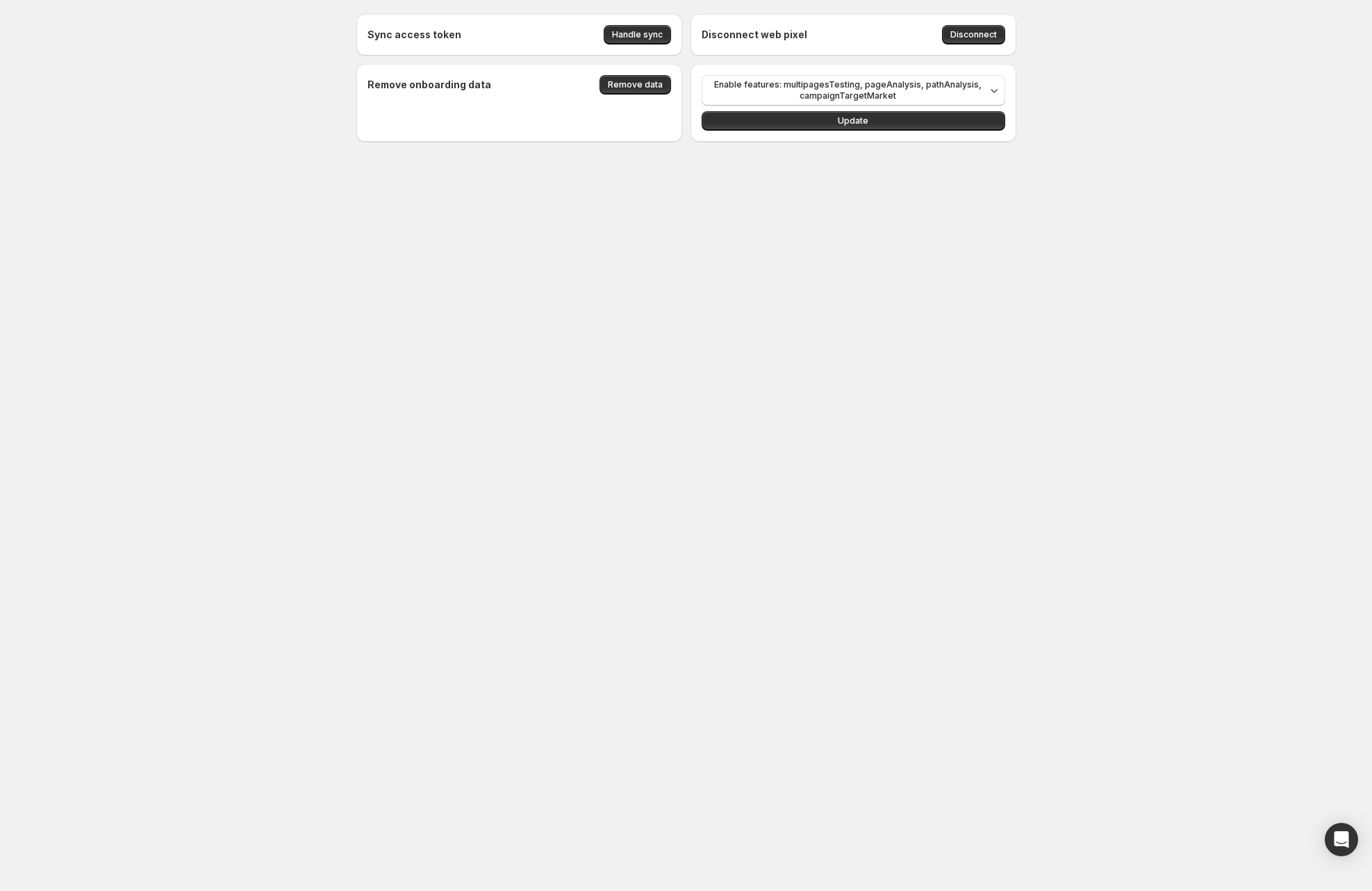
click at [486, 298] on body "Sync access token Handle sync Disconnect web pixel Disconnect Remove onboarding…" at bounding box center [686, 446] width 1372 height 891
drag, startPoint x: 205, startPoint y: 299, endPoint x: 171, endPoint y: 307, distance: 34.9
click at [205, 299] on body "Sync access token Handle sync Disconnect web pixel Disconnect Remove onboarding…" at bounding box center [686, 446] width 1372 height 891
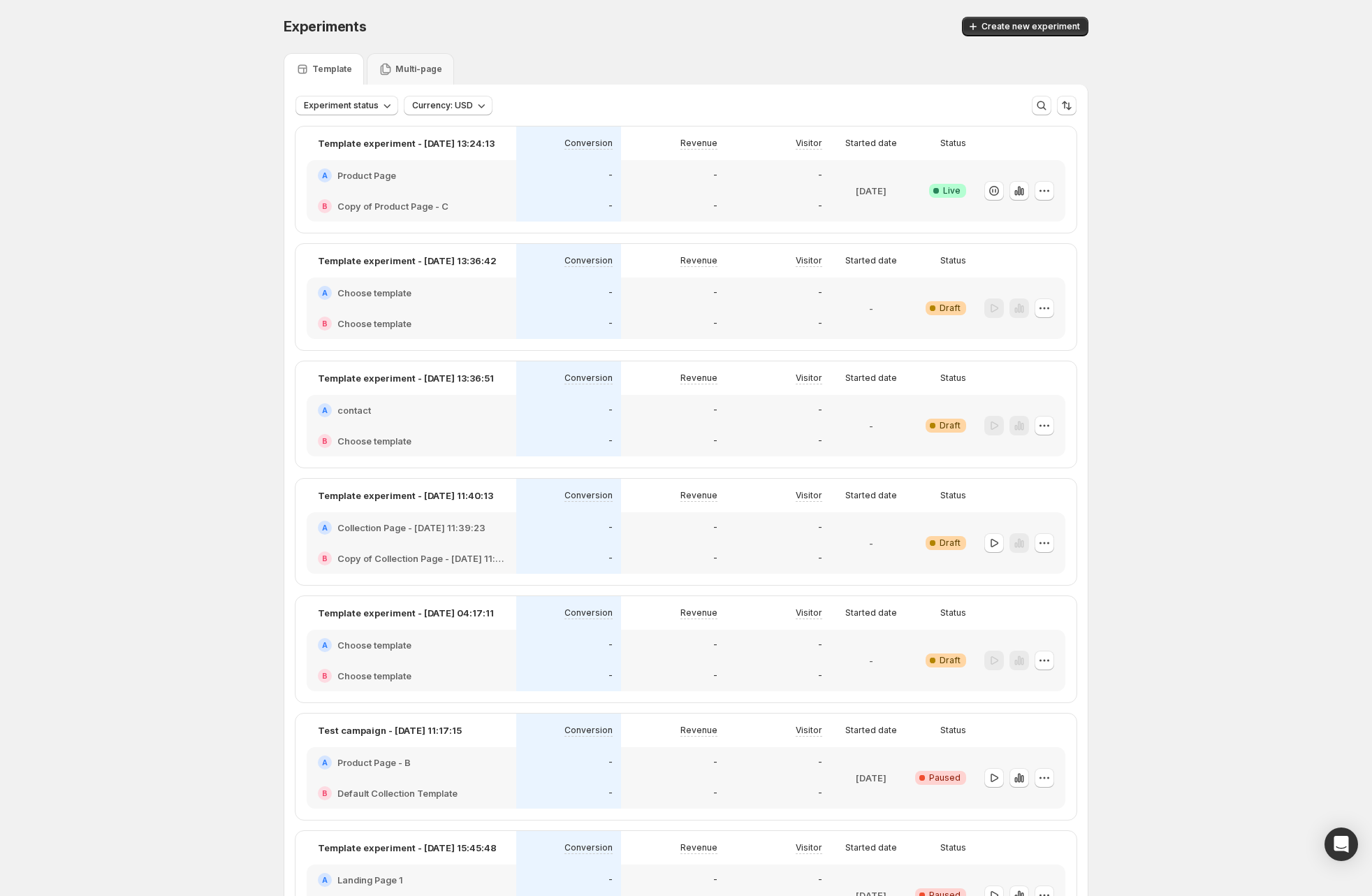
click at [710, 195] on div "-" at bounding box center [779, 206] width 105 height 31
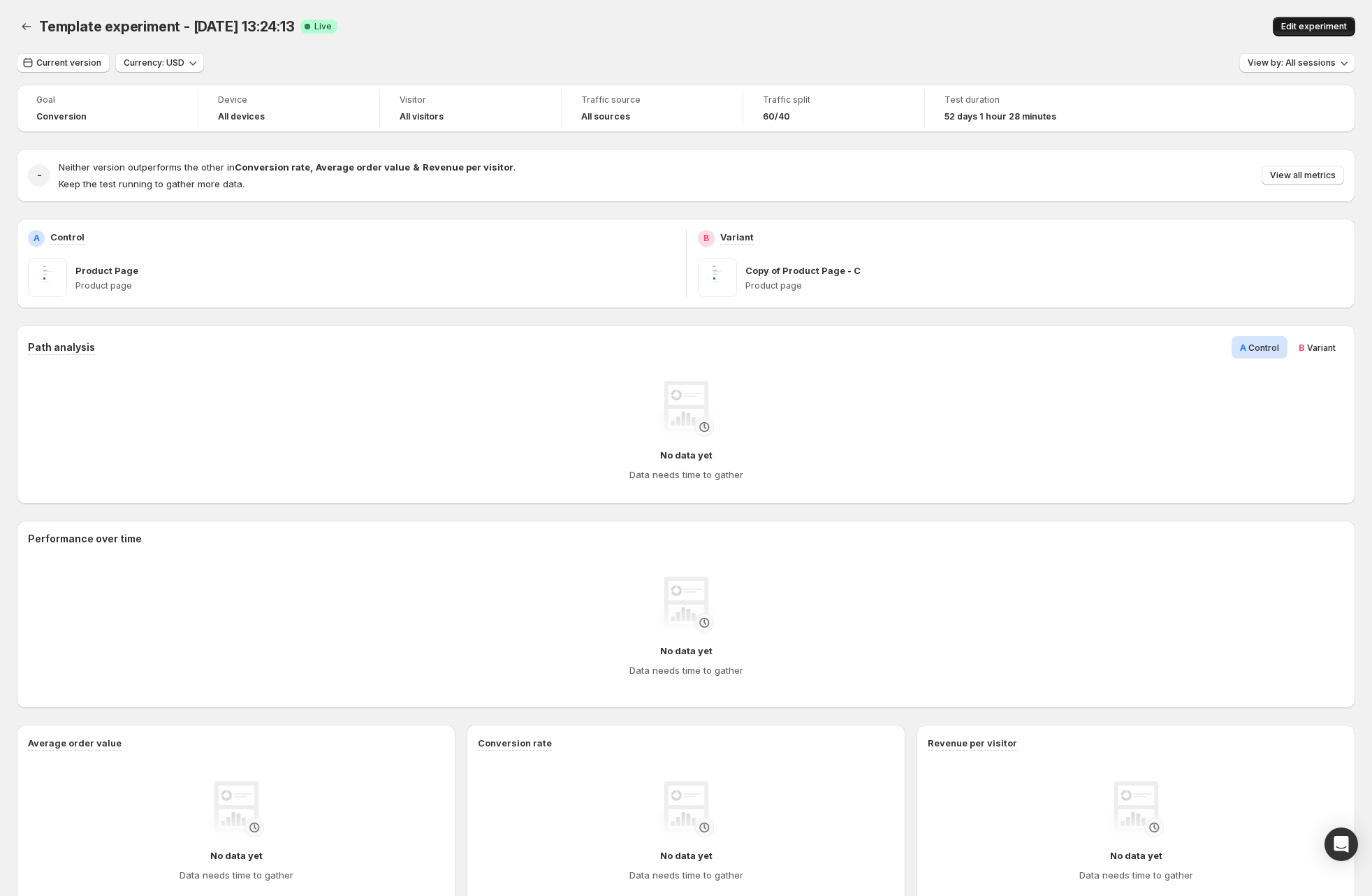
click at [710, 25] on span "Edit experiment" at bounding box center [1314, 27] width 66 height 11
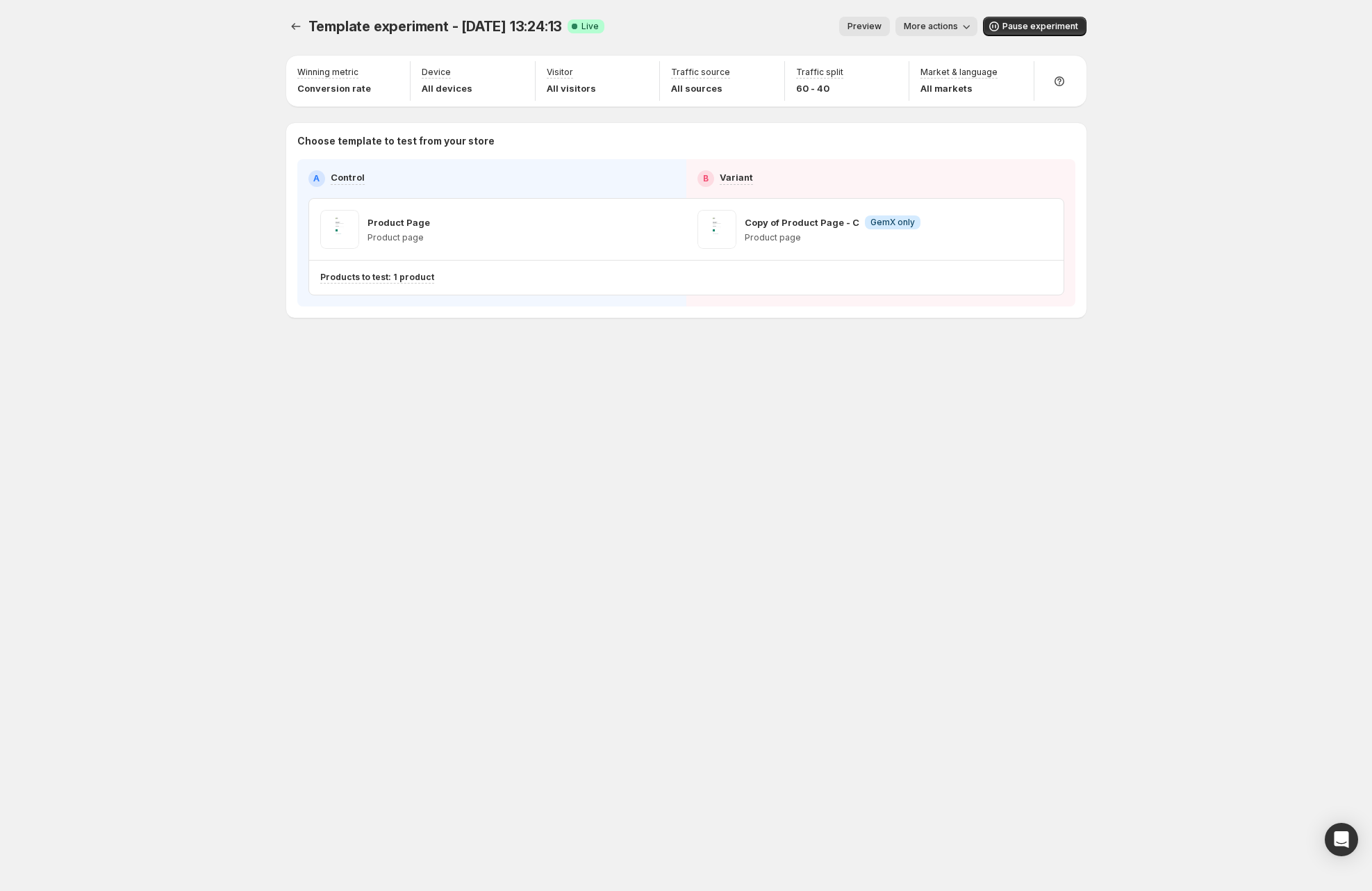
drag, startPoint x: 953, startPoint y: 28, endPoint x: 941, endPoint y: 34, distance: 13.4
click at [706, 28] on span "More actions" at bounding box center [931, 27] width 54 height 11
click at [706, 102] on span "Copy live page link" at bounding box center [968, 103] width 83 height 11
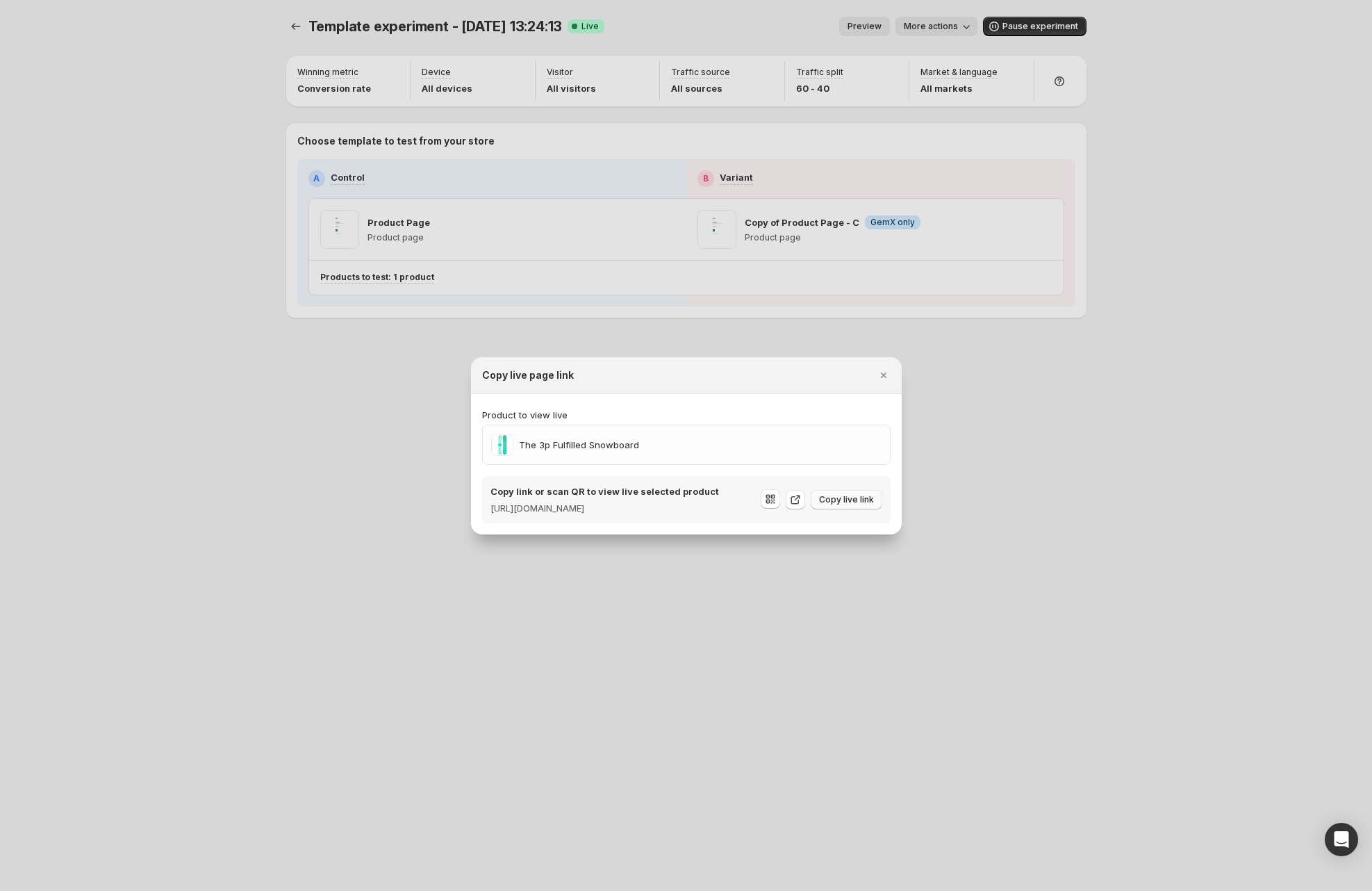
click at [706, 494] on span "Copy live link" at bounding box center [846, 500] width 55 height 11
click at [706, 453] on div at bounding box center [686, 446] width 1372 height 891
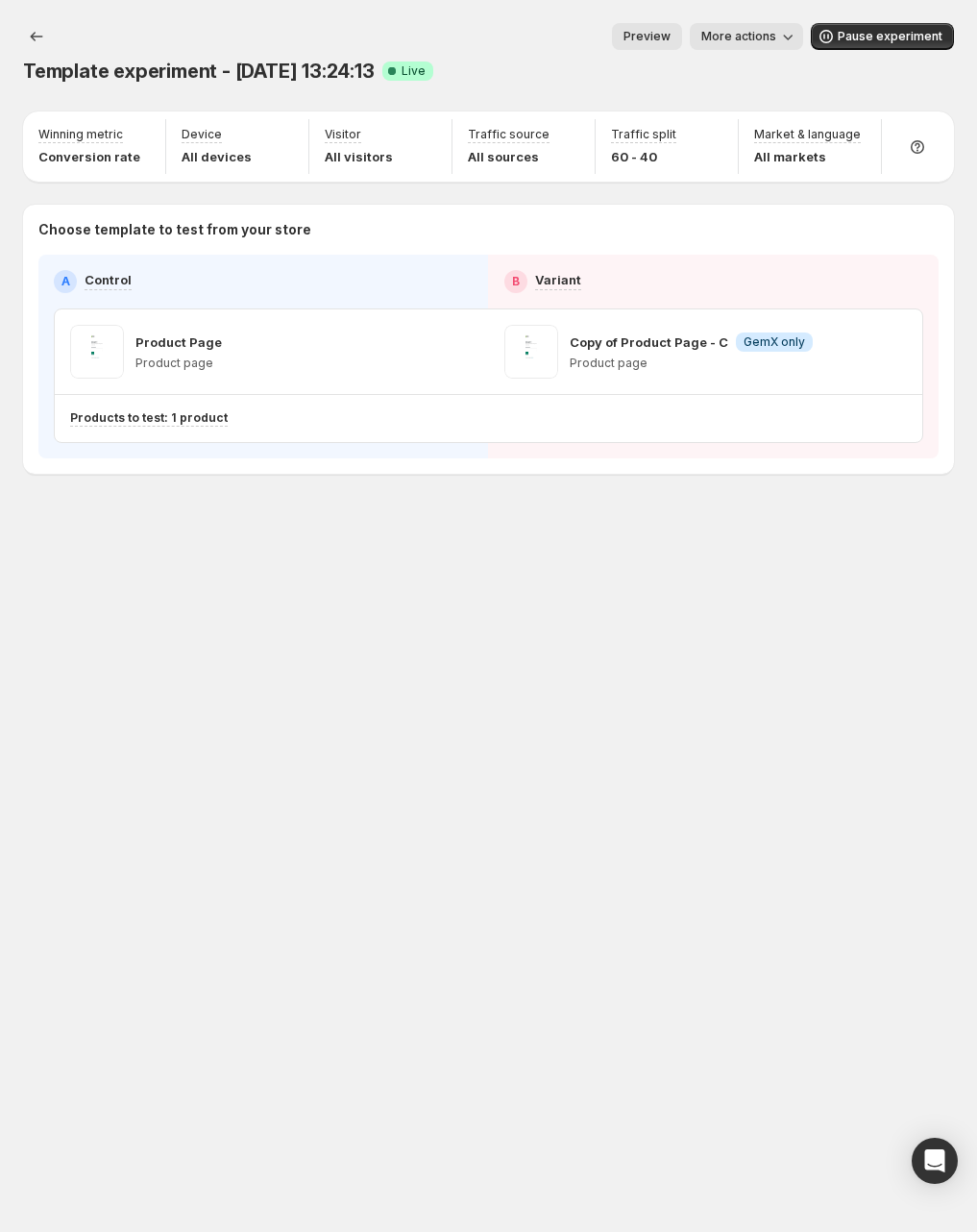
click at [38, 36] on icon "Experiments" at bounding box center [36, 36] width 13 height 10
click at [36, 33] on icon "Experiments" at bounding box center [37, 37] width 20 height 20
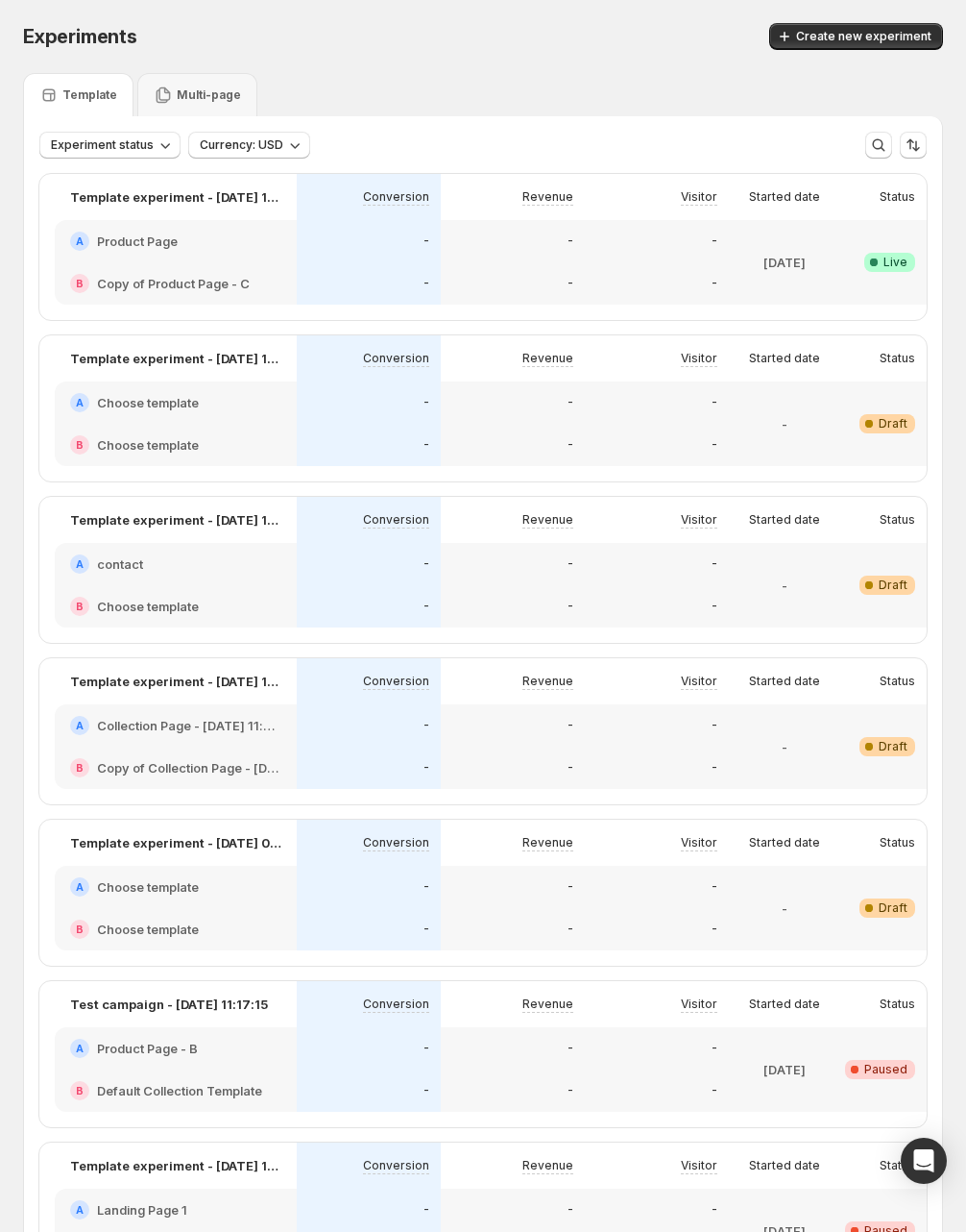
scroll to position [251, 0]
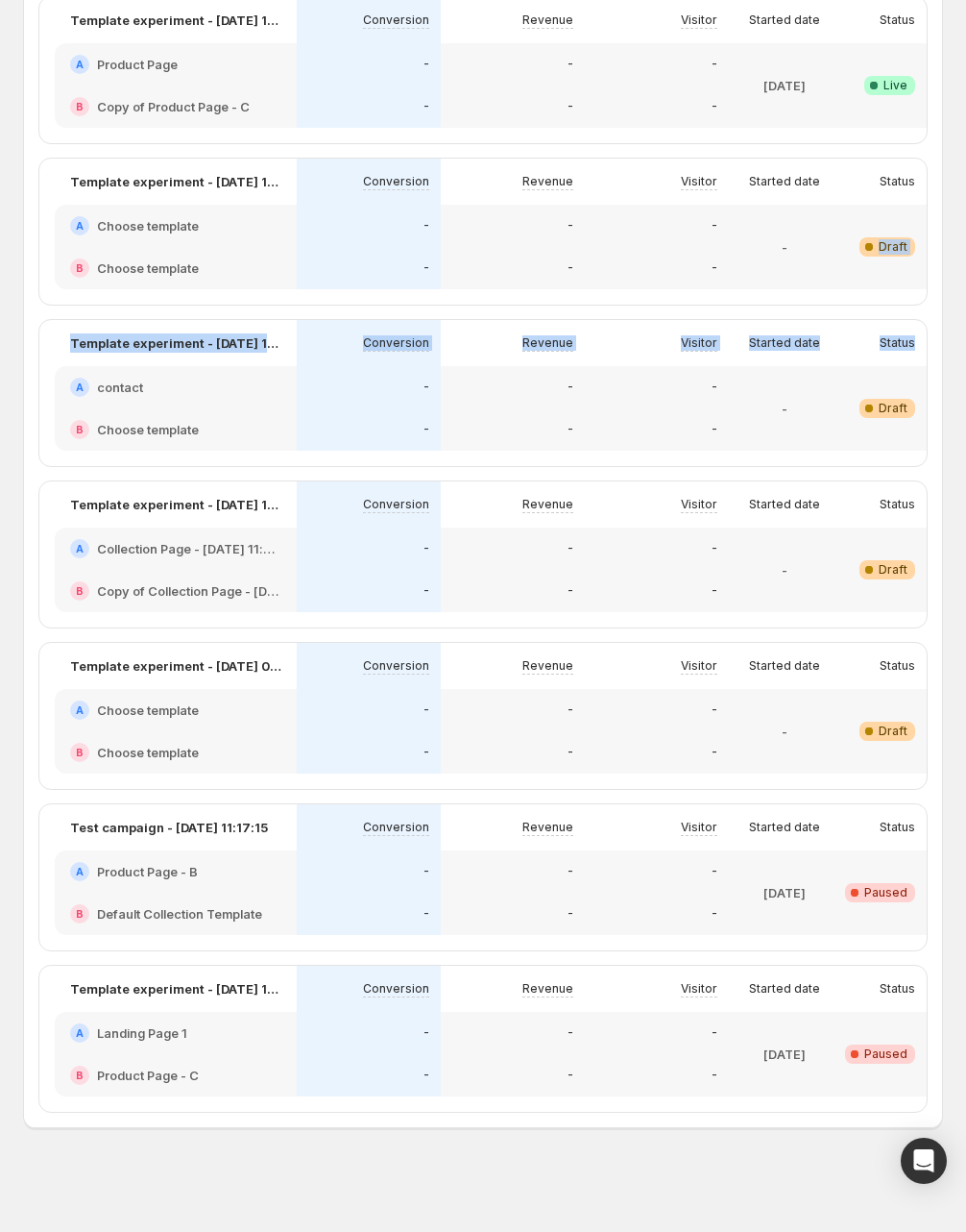
drag, startPoint x: 842, startPoint y: 494, endPoint x: 930, endPoint y: 258, distance: 251.9
click at [966, 262] on html "Experiments. This page is ready Experiments Create new experiment Template Mult…" at bounding box center [483, 439] width 966 height 1232
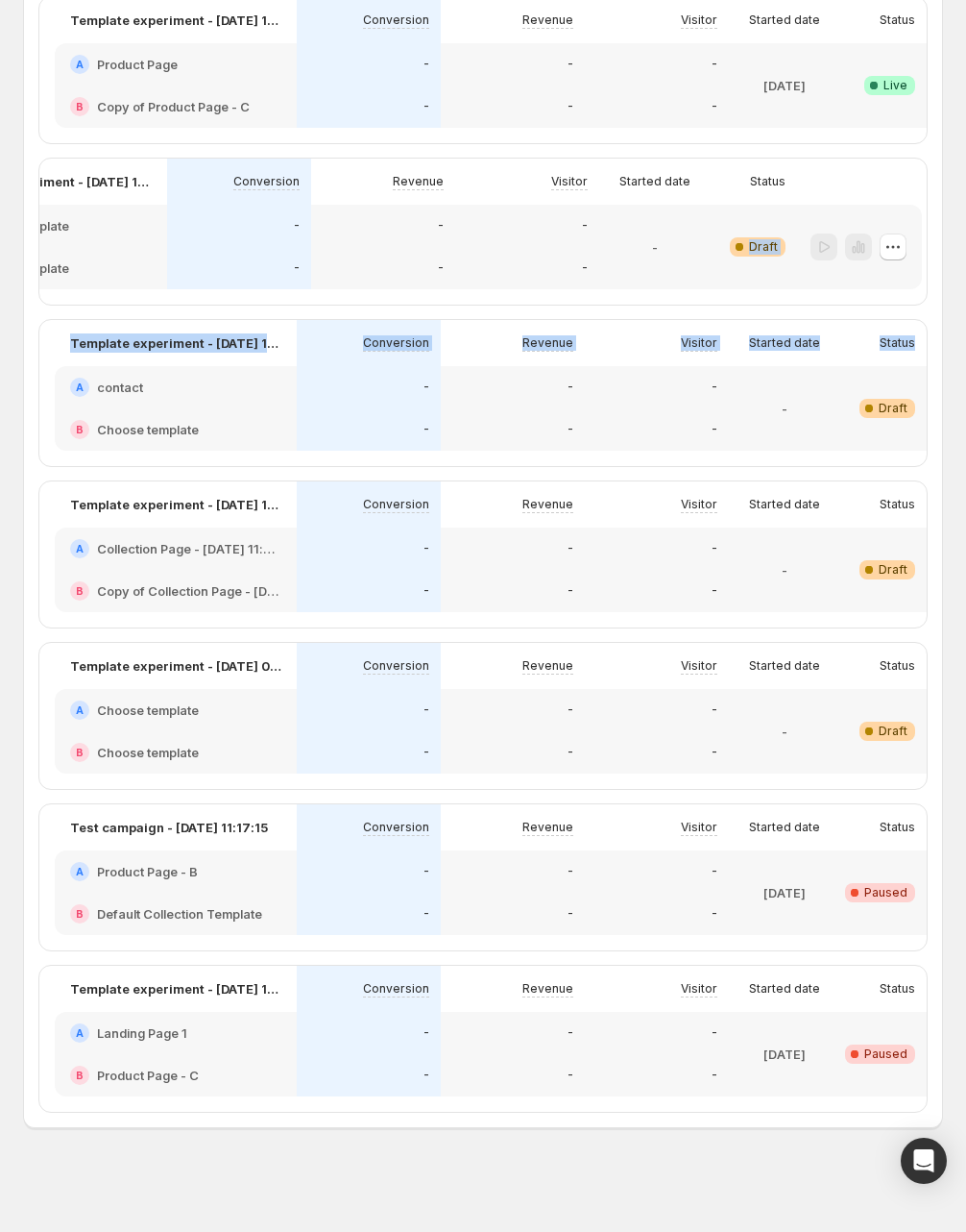
scroll to position [0, 130]
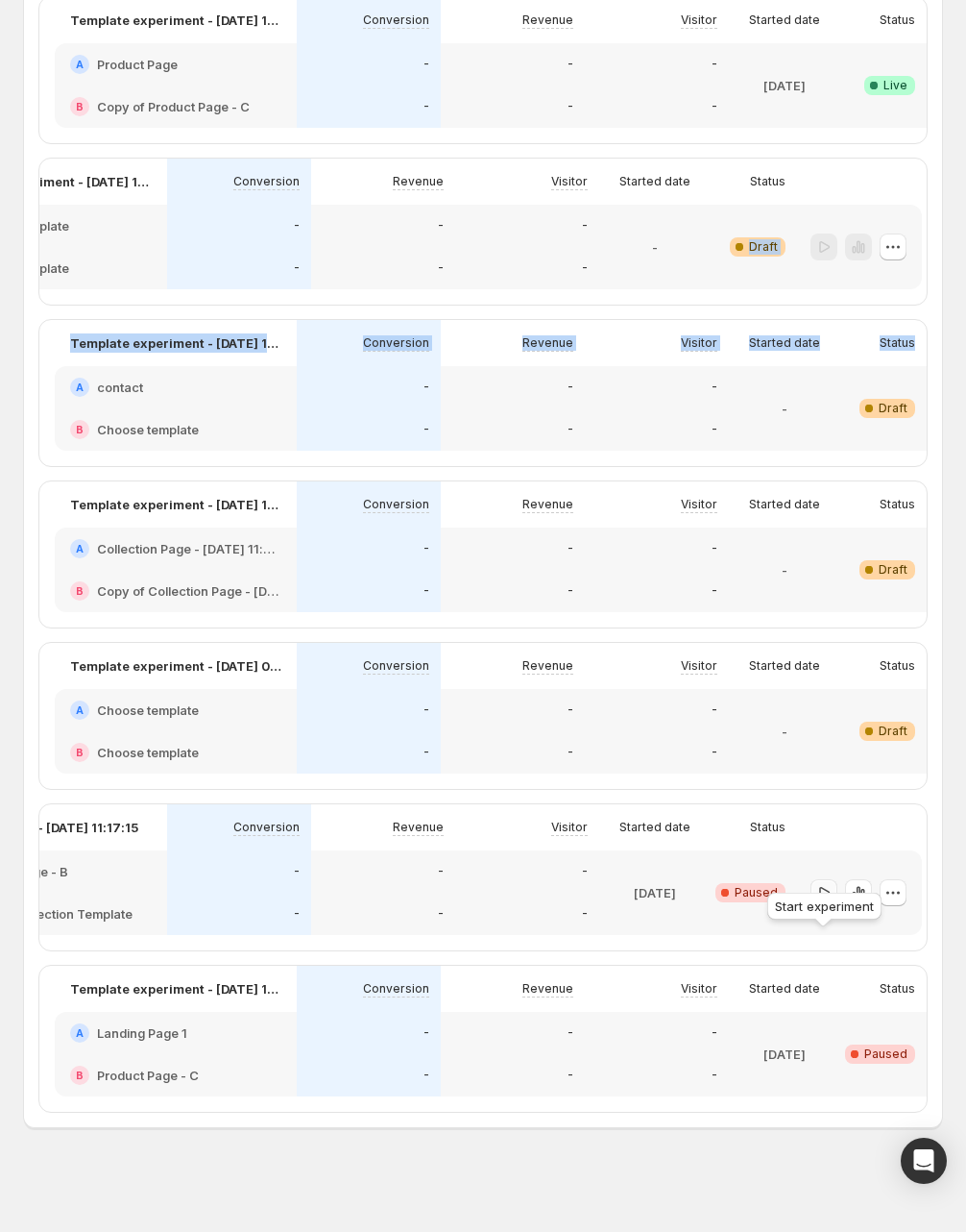
click at [823, 883] on icon "button" at bounding box center [825, 893] width 20 height 20
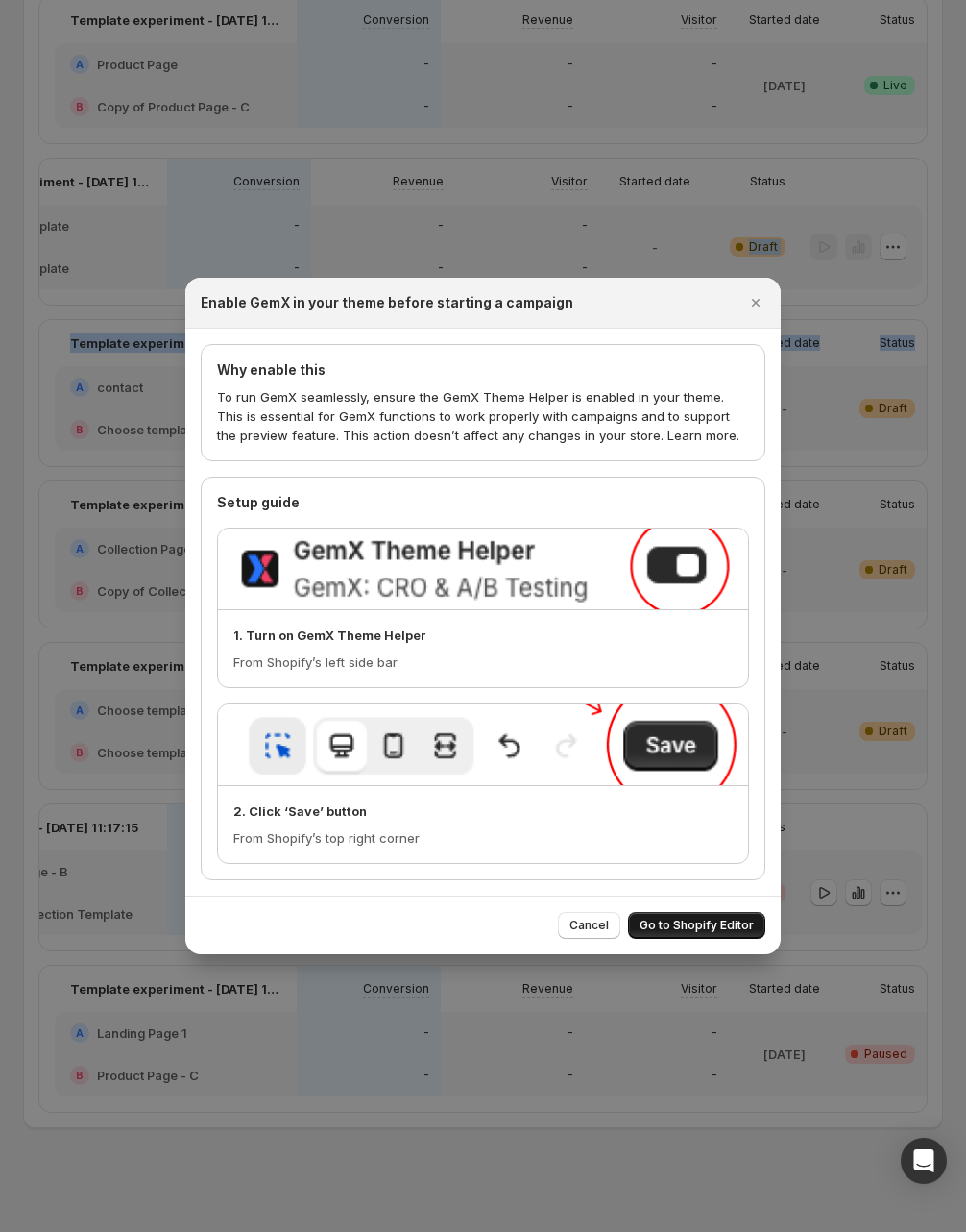
click at [694, 924] on span "Go to Shopify Editor" at bounding box center [697, 925] width 114 height 16
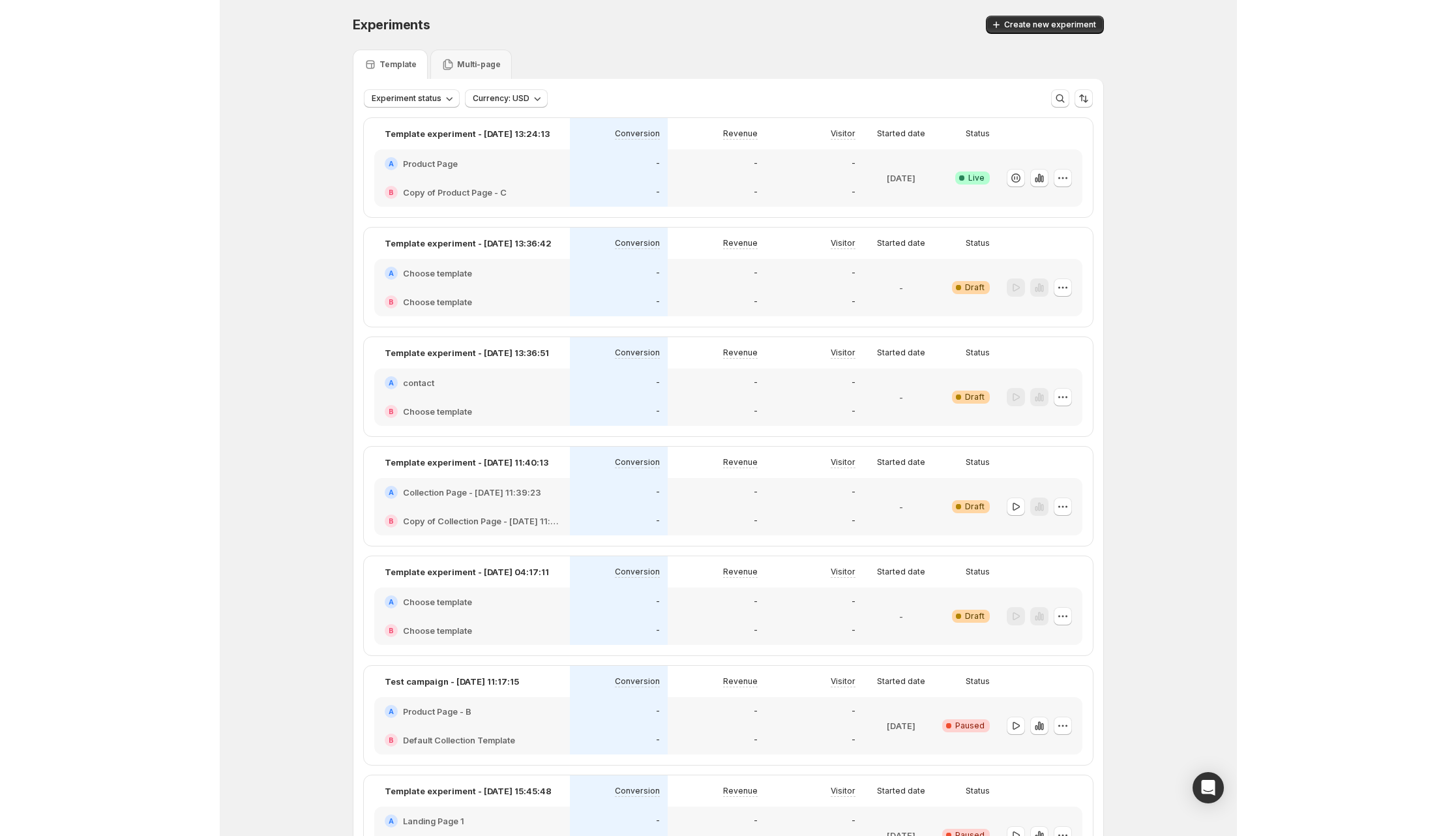
scroll to position [120, 0]
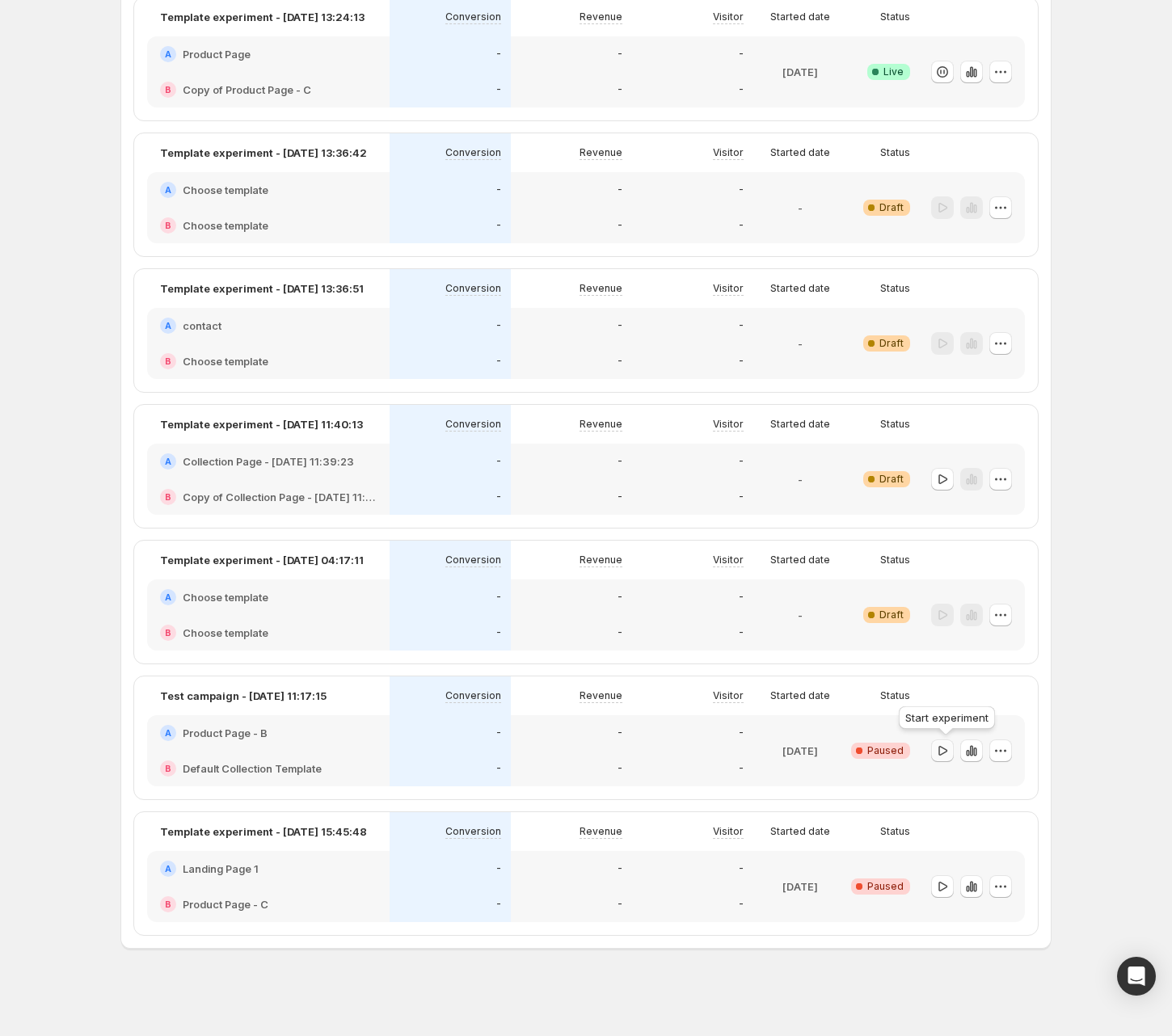
click at [944, 759] on button "button" at bounding box center [943, 751] width 23 height 23
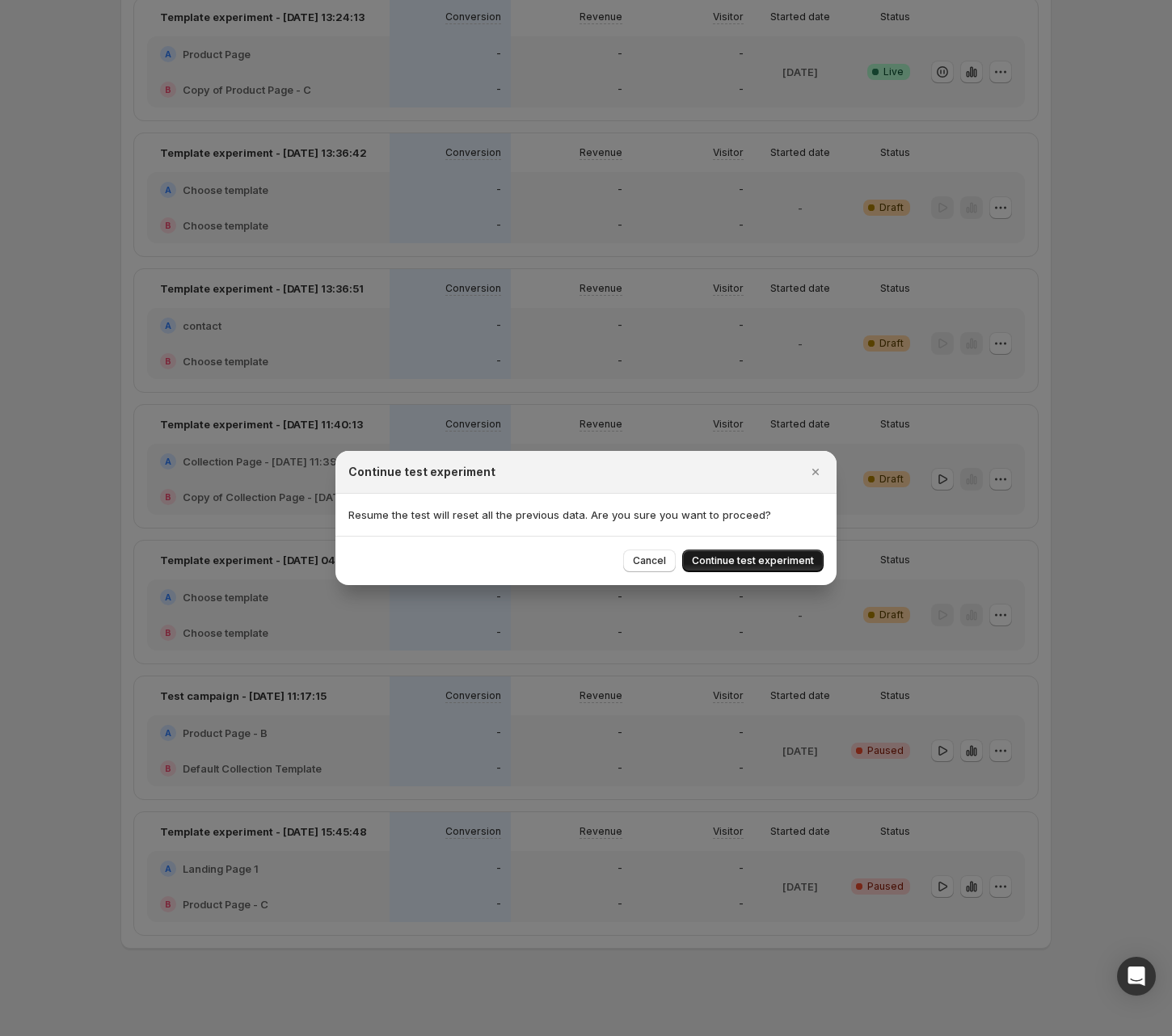
click at [782, 563] on span "Continue test experiment" at bounding box center [753, 561] width 122 height 13
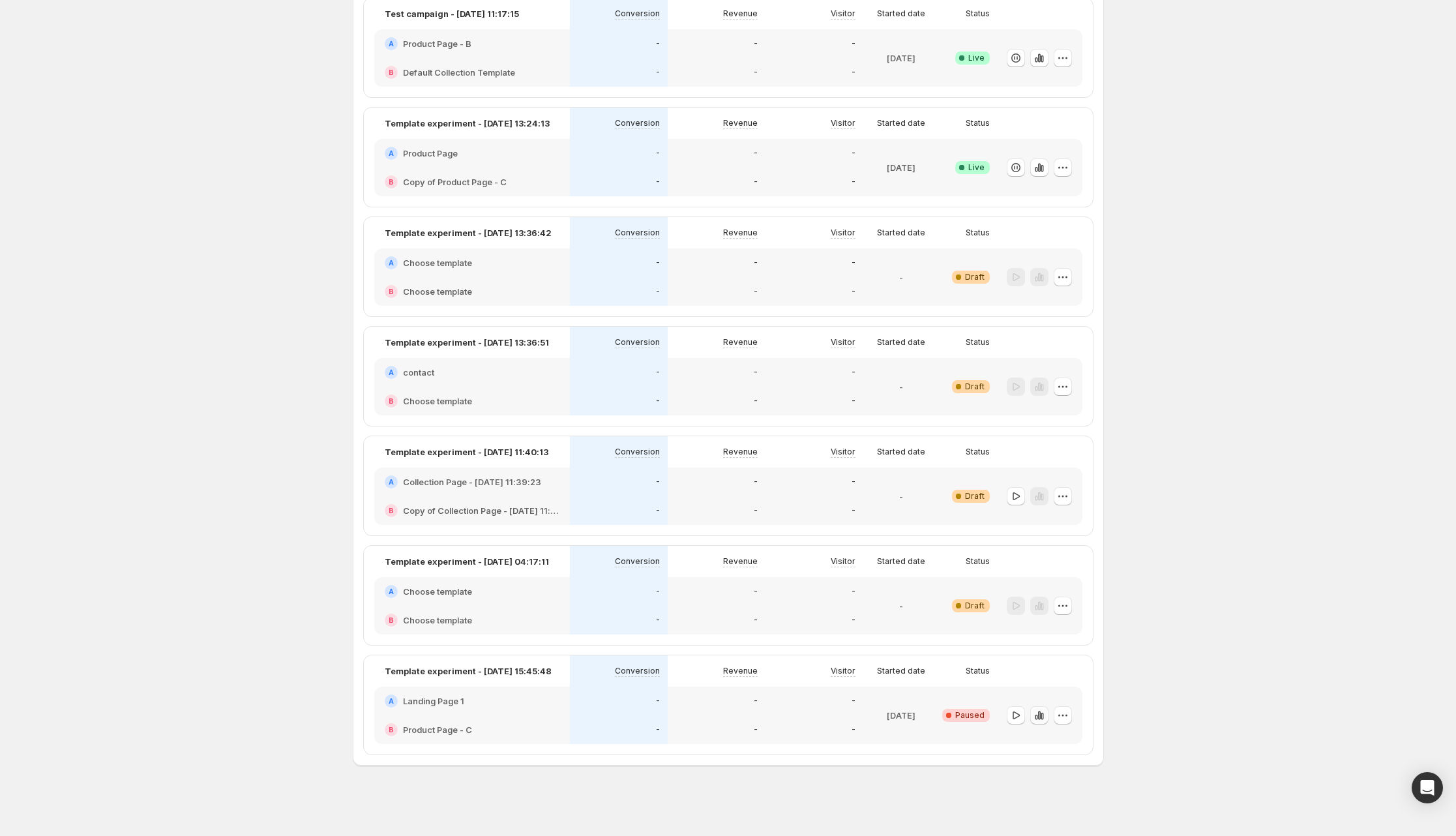
click at [895, 712] on icon "button" at bounding box center [1039, 715] width 13 height 13
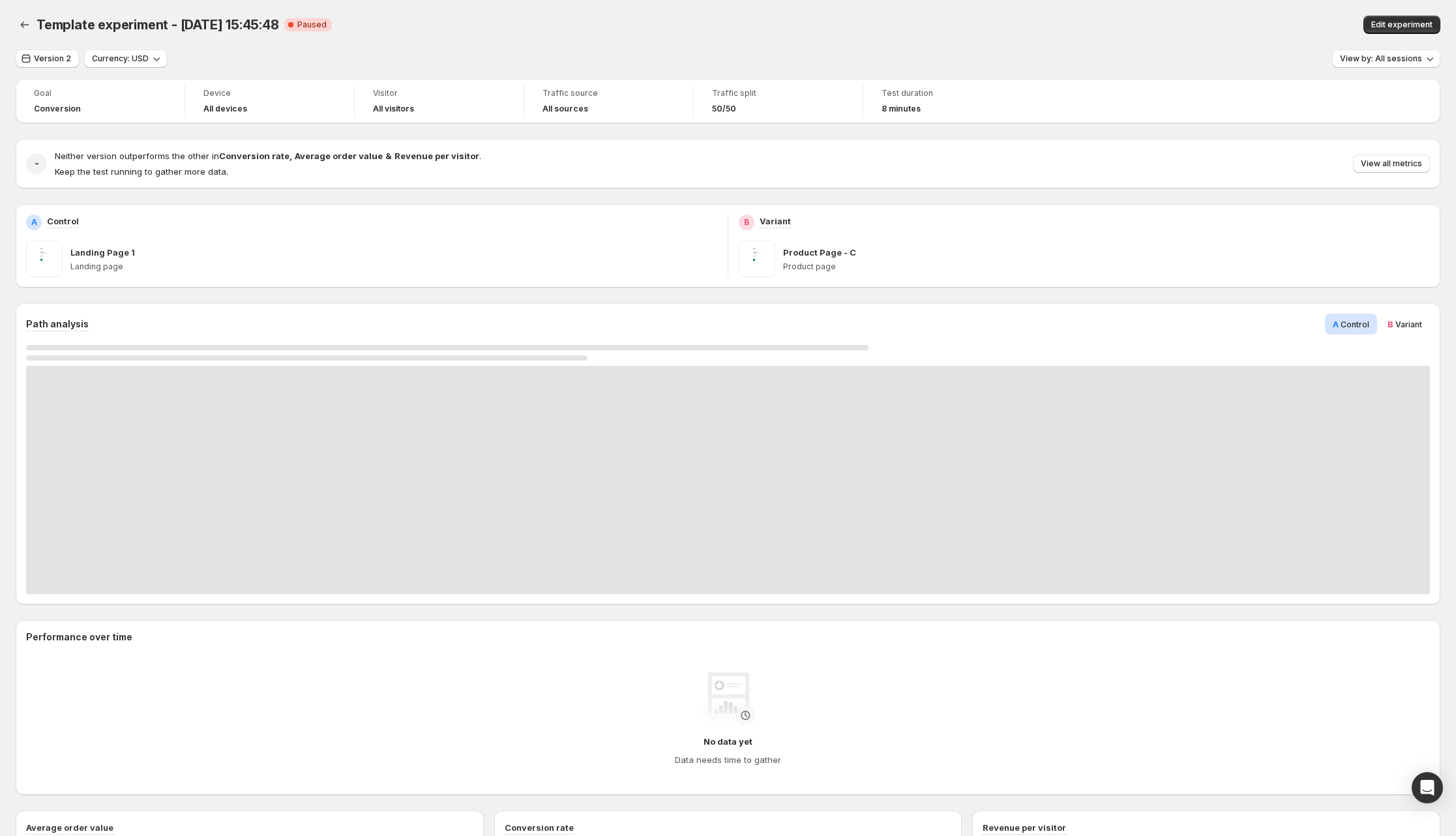
click at [303, 54] on div "Version 2 Currency: USD View by: All sessions" at bounding box center [728, 59] width 1425 height 19
click at [62, 65] on button "Version 2" at bounding box center [47, 59] width 63 height 19
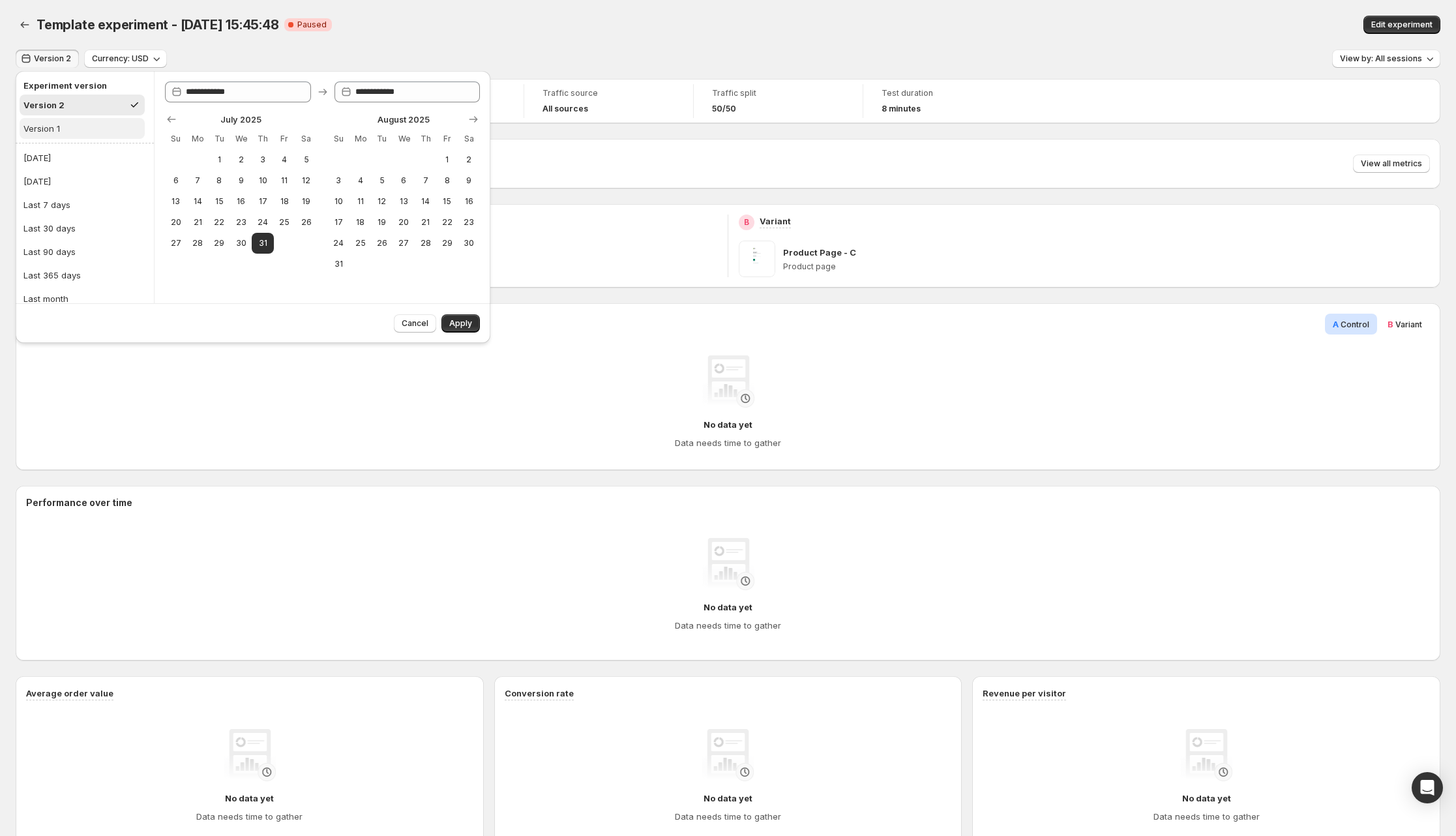
click at [69, 127] on button "Version 1" at bounding box center [82, 128] width 125 height 21
click at [79, 107] on button "Version 2" at bounding box center [82, 105] width 125 height 21
click at [80, 125] on button "Version 1" at bounding box center [82, 128] width 125 height 21
click at [83, 106] on button "Version 2" at bounding box center [82, 105] width 125 height 21
click at [80, 123] on button "Version 1" at bounding box center [82, 128] width 125 height 21
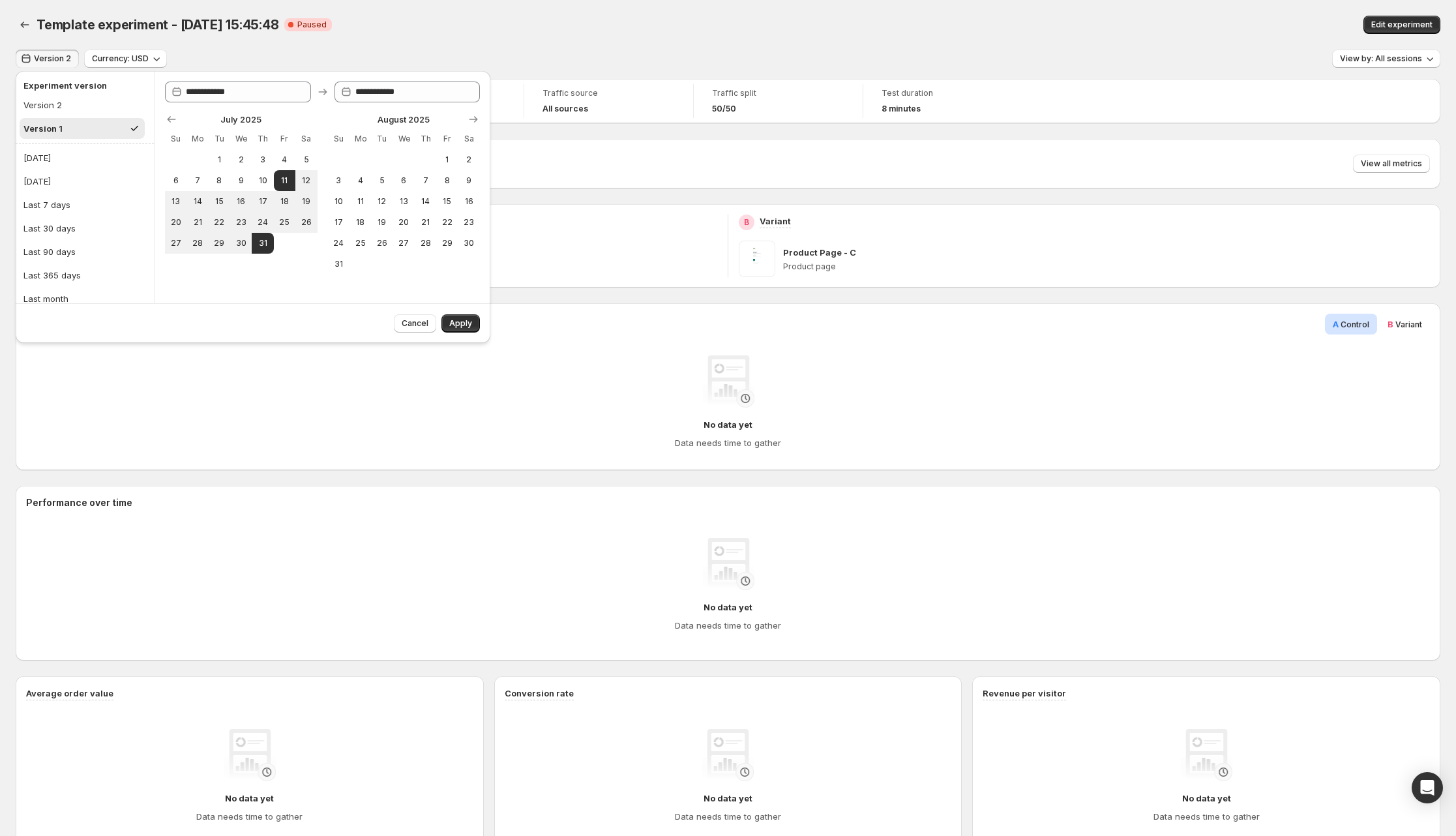
click at [83, 116] on ul "Version 2 Version 1" at bounding box center [82, 117] width 125 height 44
click at [89, 111] on button "Version 2" at bounding box center [82, 105] width 125 height 21
click at [85, 127] on button "Version 1" at bounding box center [82, 128] width 125 height 21
click at [89, 104] on button "Version 2" at bounding box center [82, 105] width 125 height 21
click at [85, 129] on button "Version 1" at bounding box center [82, 128] width 125 height 21
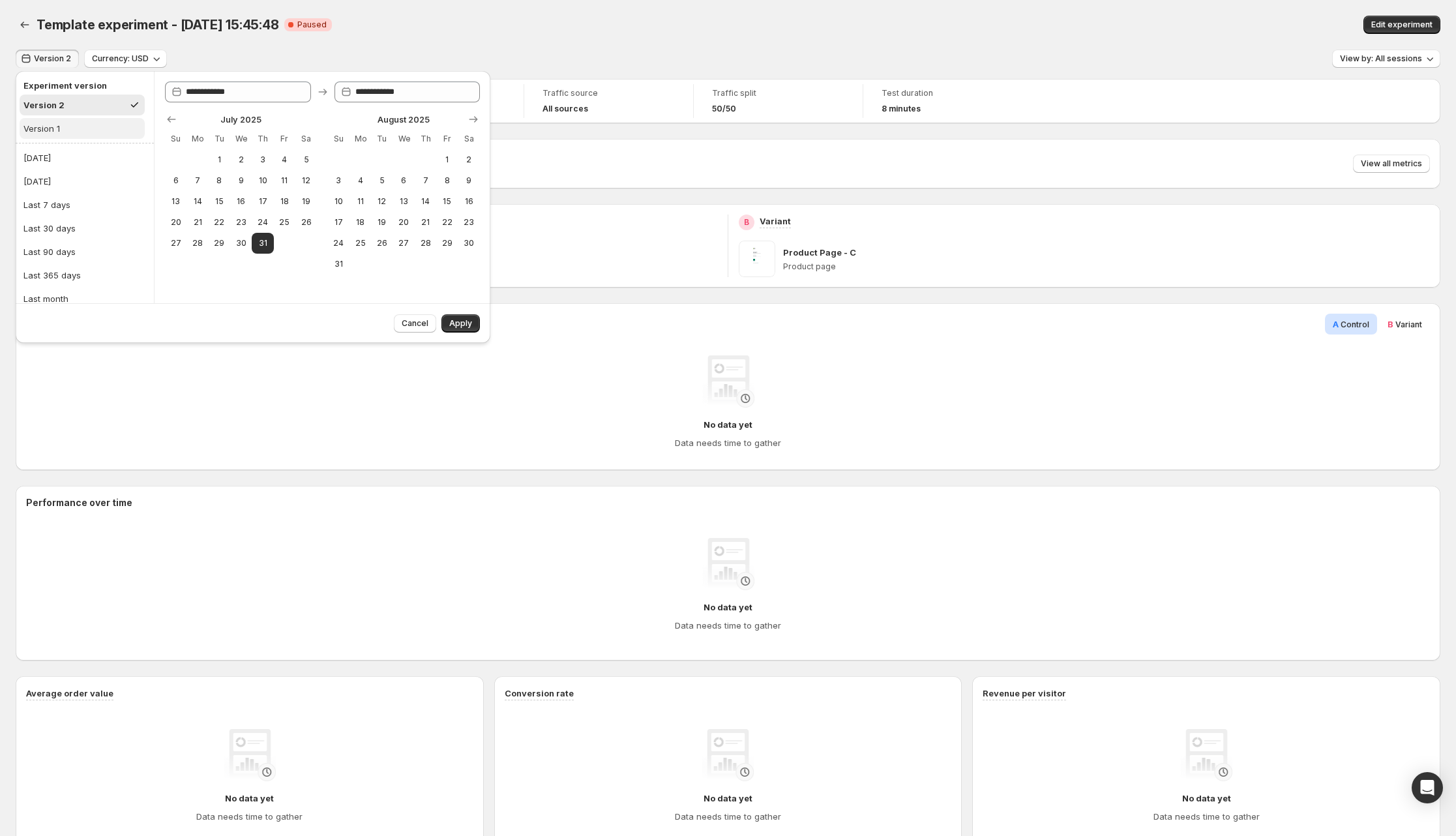
type input "**********"
click at [561, 23] on div "Template experiment - Jul 11, 15:45:48 Critical Complete Paused" at bounding box center [438, 25] width 804 height 19
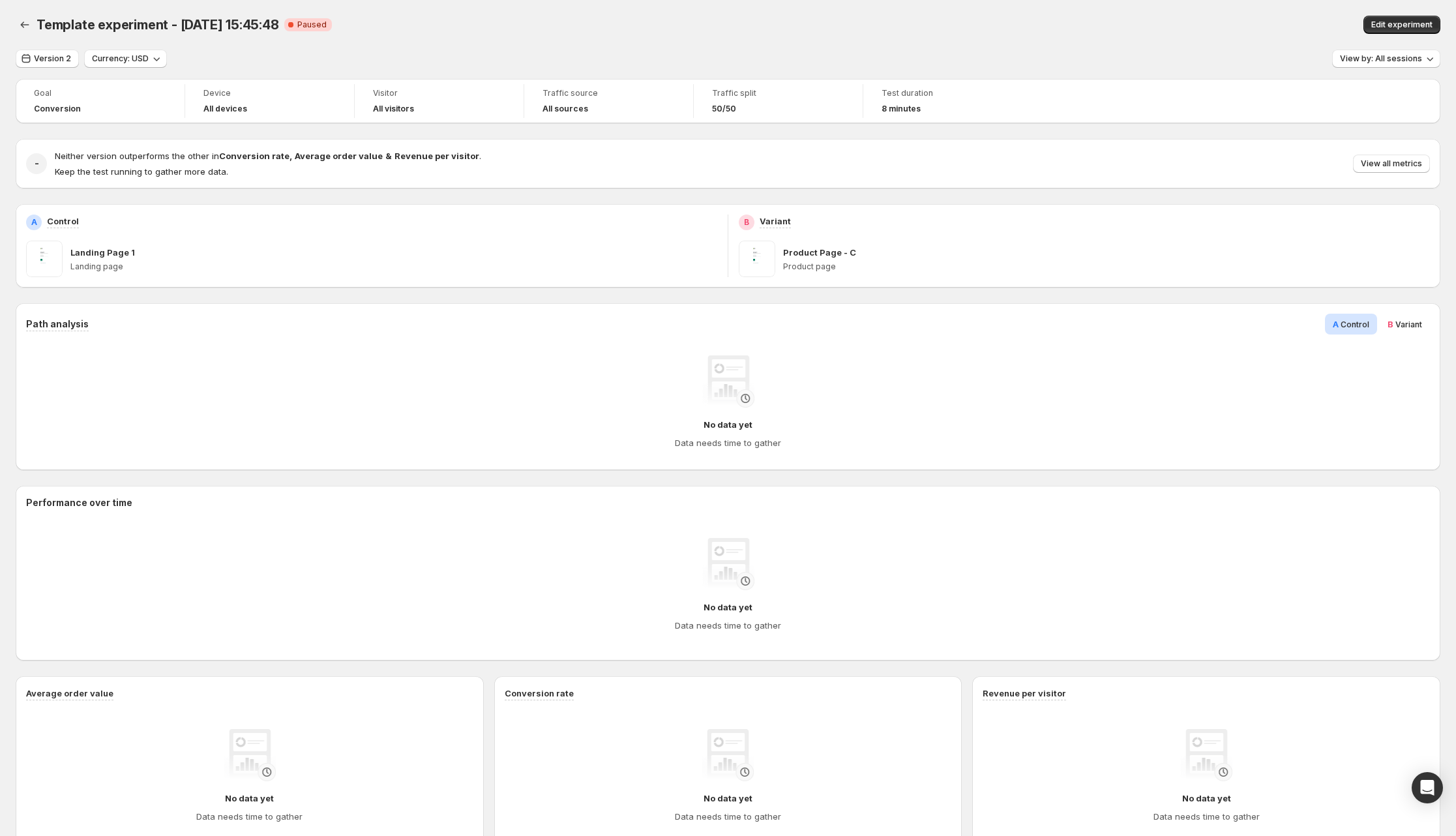
click at [586, 65] on div "Version 2 Currency: USD View by: All sessions" at bounding box center [728, 59] width 1425 height 19
click at [24, 25] on icon "Back" at bounding box center [25, 25] width 13 height 13
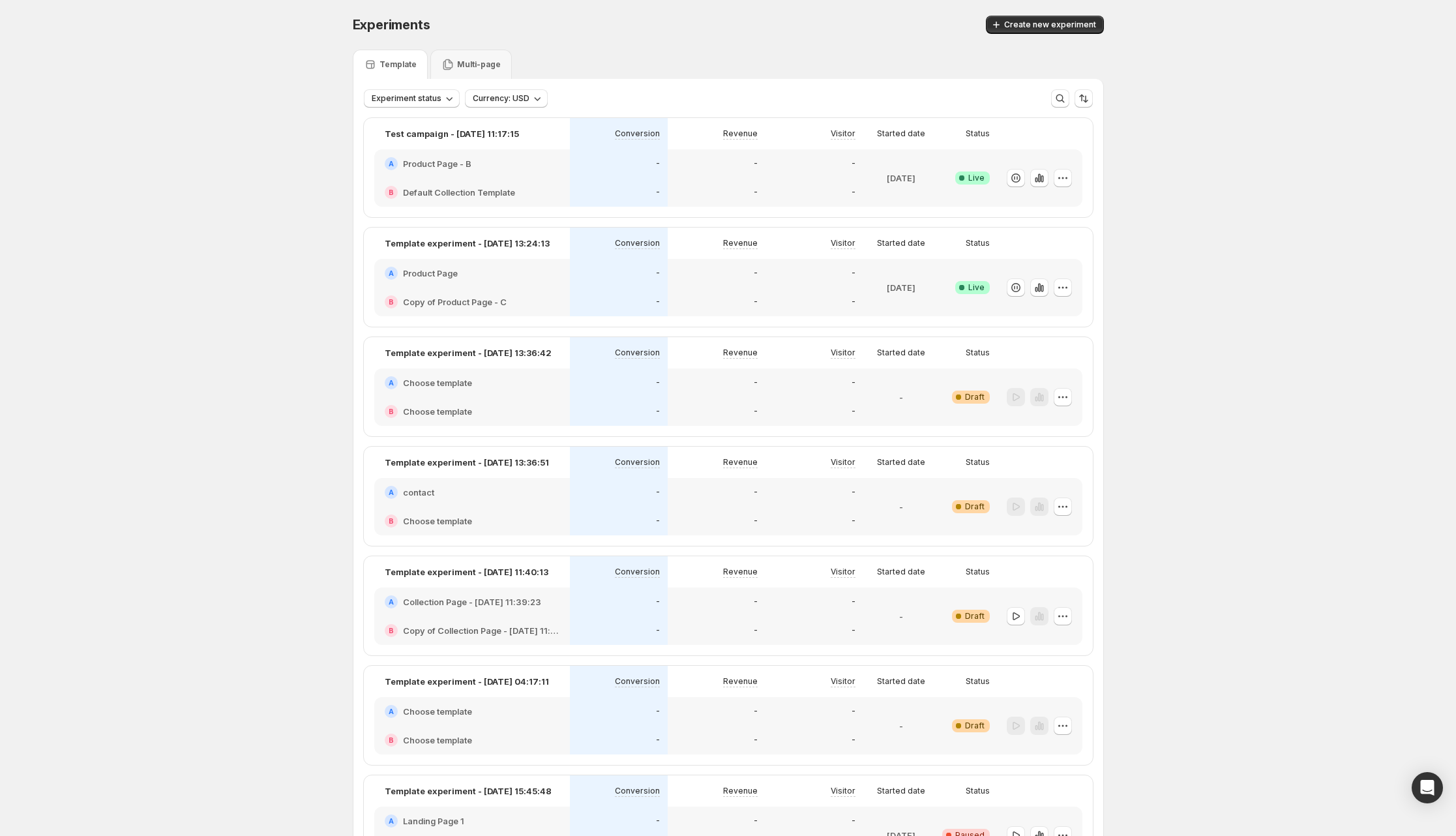
click at [1392, 237] on div "Experiments. This page is ready Experiments Create new experiment Template Mult…" at bounding box center [728, 478] width 1456 height 956
click at [1291, 219] on div "Experiments. This page is ready Experiments Create new experiment Template Mult…" at bounding box center [728, 478] width 1456 height 956
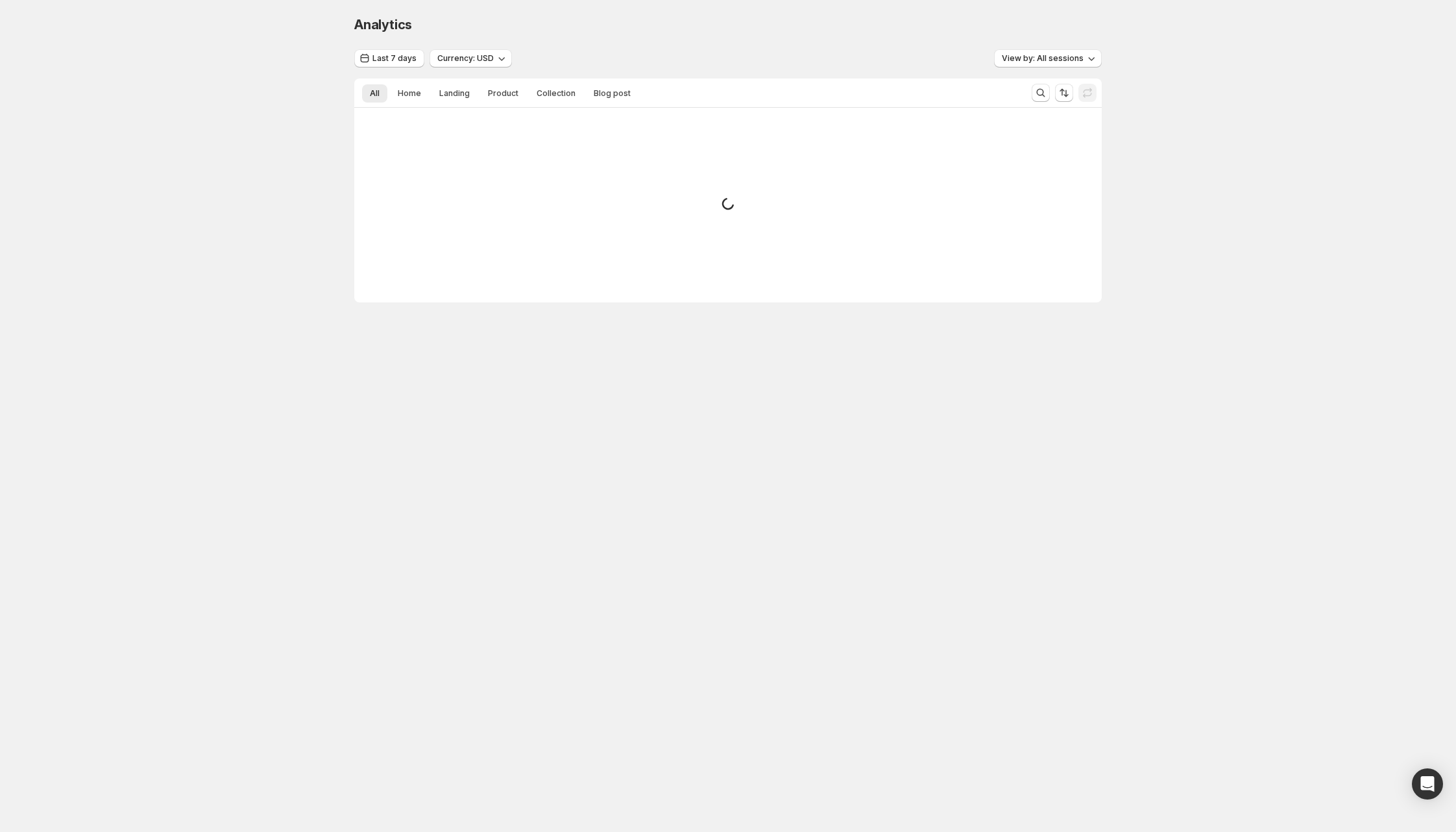
click at [241, 142] on div "Analytics. This page is ready Analytics Last 7 days Currency: USD View by: All …" at bounding box center [728, 186] width 1456 height 372
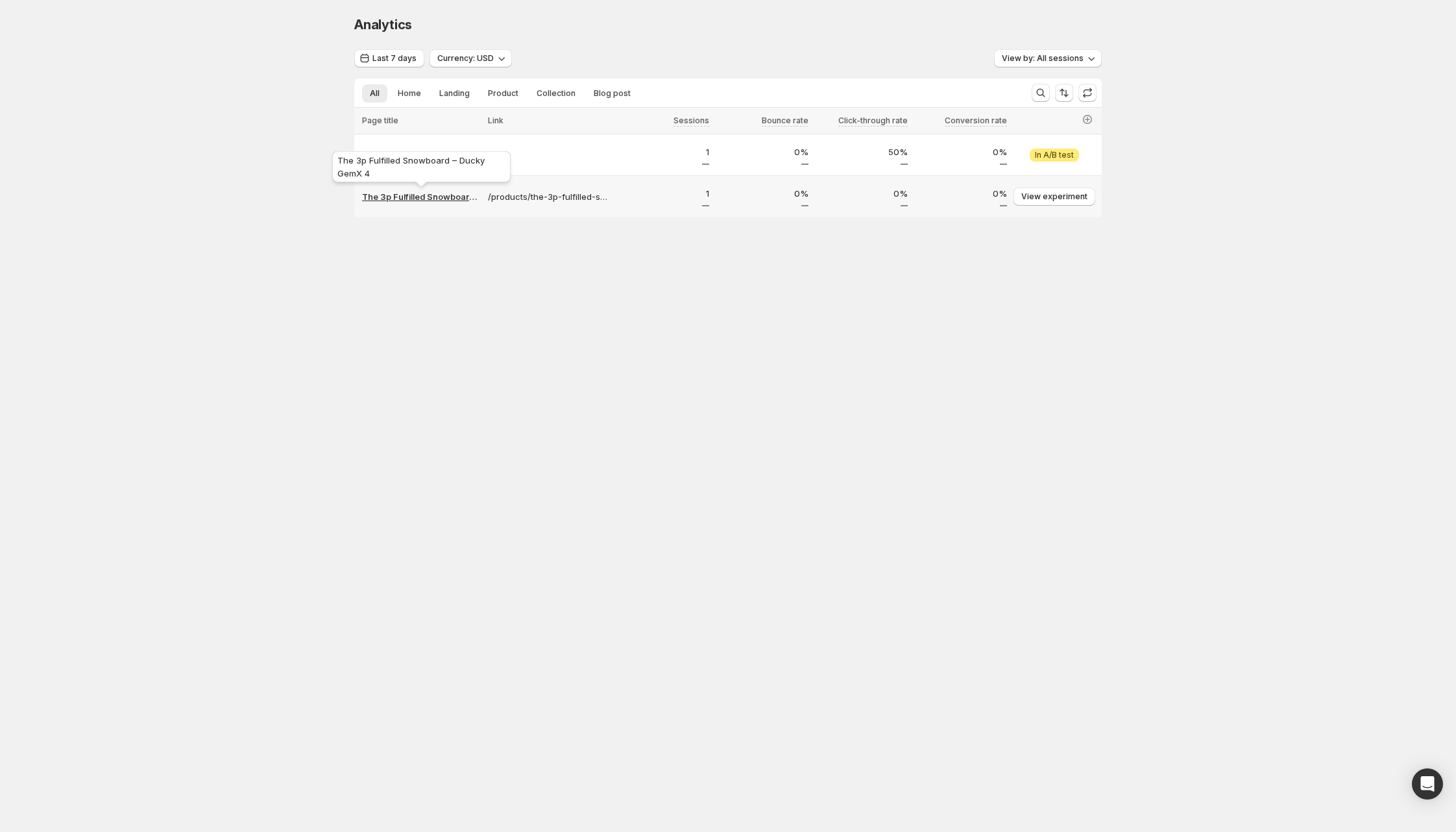
click at [433, 195] on p "The 3p Fulfilled Snowboard – Ducky GemX 4" at bounding box center [421, 196] width 118 height 13
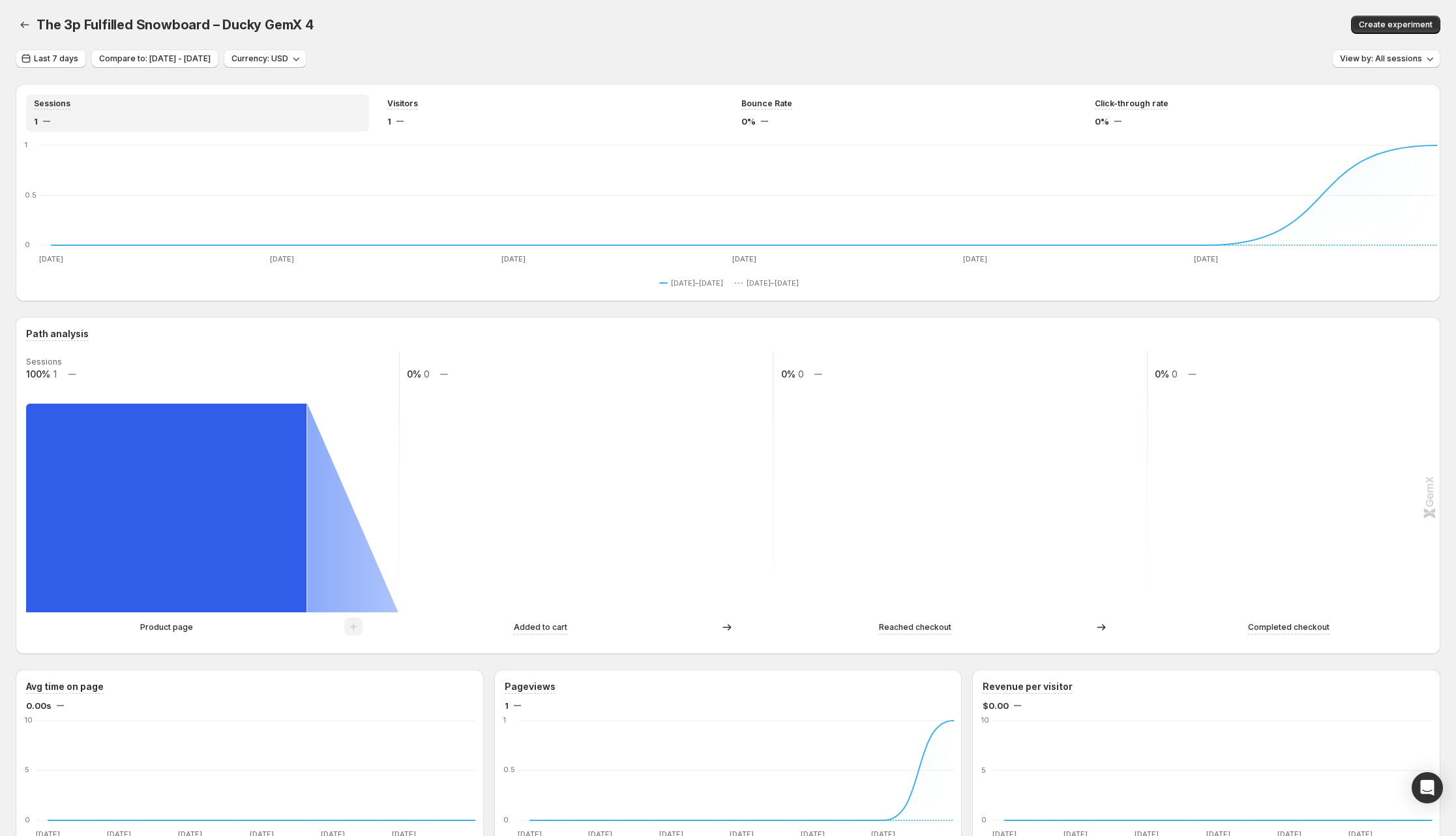
drag, startPoint x: 982, startPoint y: 61, endPoint x: 659, endPoint y: 74, distance: 323.3
click at [982, 61] on div "Last 7 days Compare to: [DATE] - [DATE] Currency: USD View by: All sessions" at bounding box center [728, 59] width 1425 height 19
click at [176, 633] on p "Product page" at bounding box center [167, 627] width 53 height 13
click at [167, 633] on div at bounding box center [167, 633] width 0 height 0
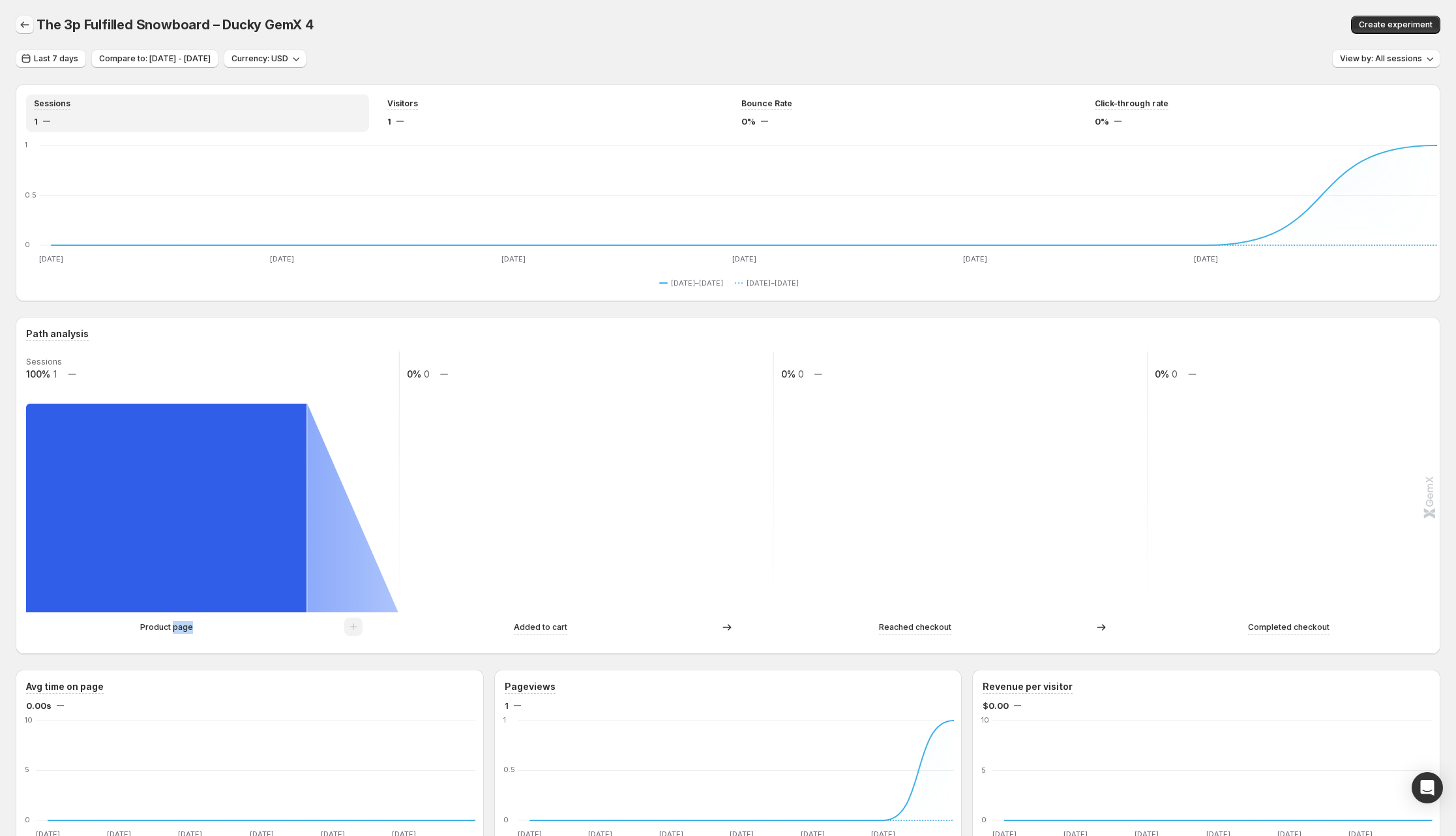
click at [21, 18] on button "button" at bounding box center [25, 25] width 19 height 19
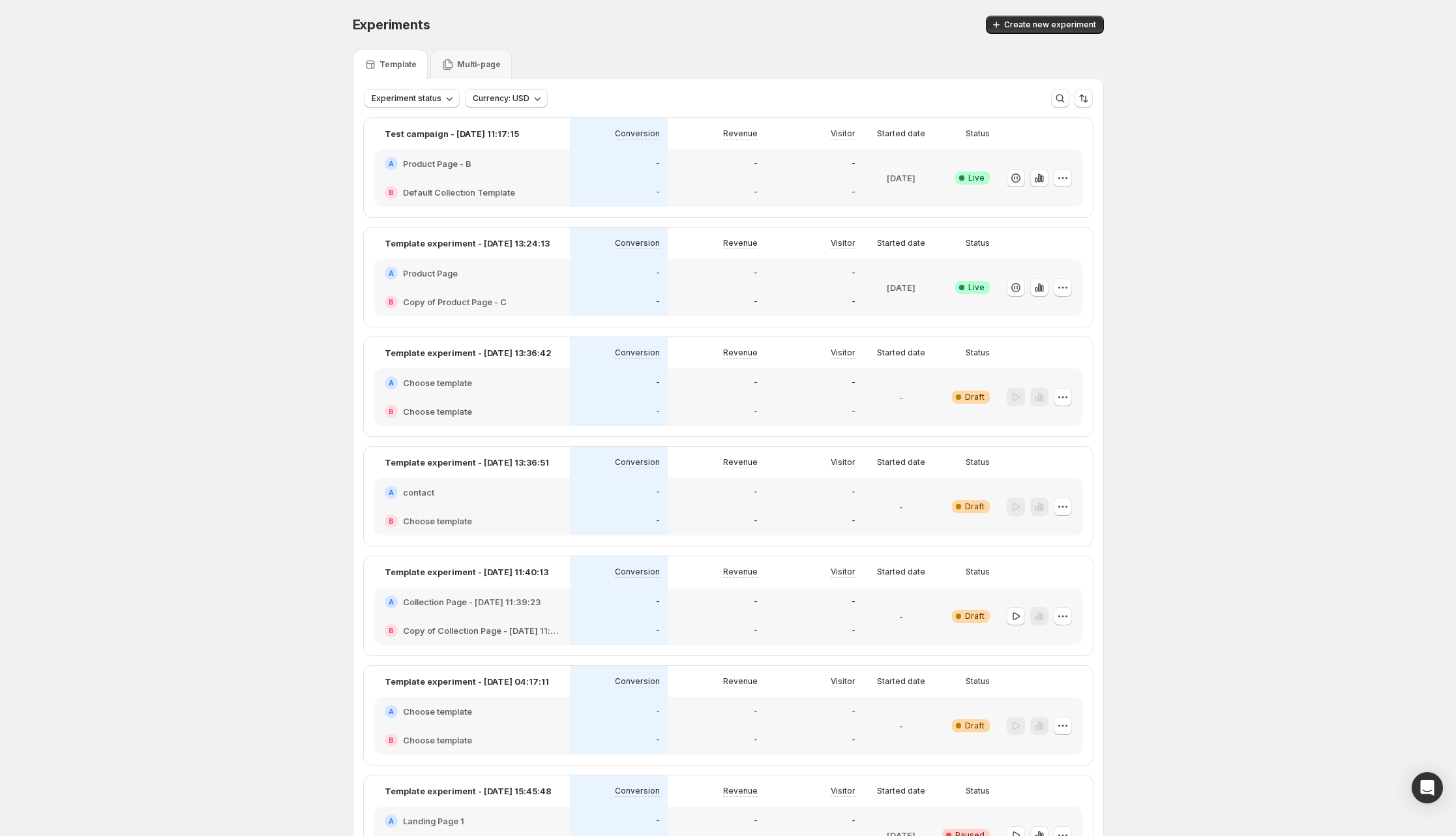
click at [187, 327] on div "Experiments. This page is ready Experiments Create new experiment Template Mult…" at bounding box center [728, 478] width 1456 height 956
